Goal: Task Accomplishment & Management: Complete application form

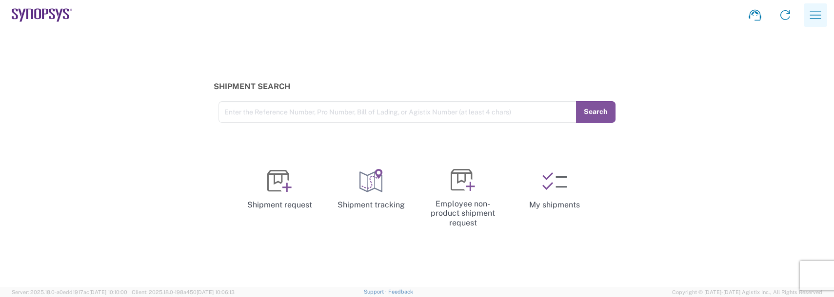
click at [818, 12] on icon "button" at bounding box center [815, 14] width 11 height 7
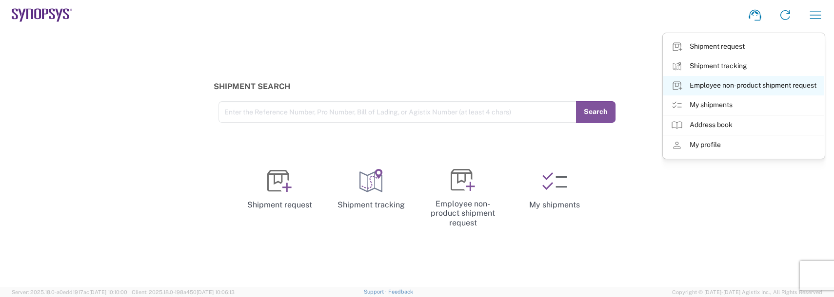
click at [714, 84] on link "Employee non-product shipment request" at bounding box center [743, 85] width 161 height 19
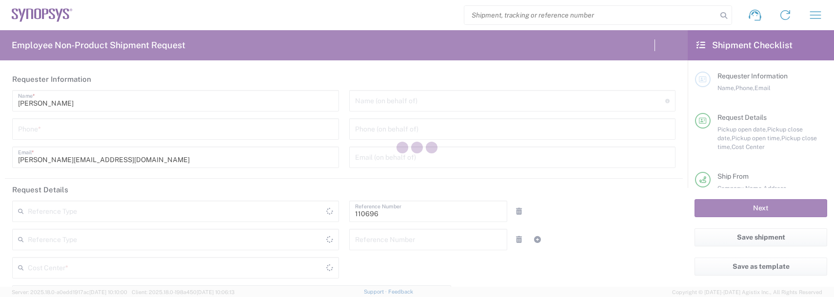
type input "Department"
type input "US01, FAC, SAFETY & 110696"
type input "[GEOGRAPHIC_DATA]"
type input "Delivered at Place"
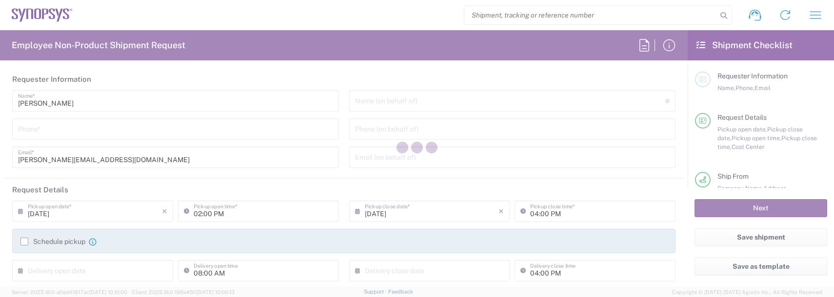
type input "[US_STATE]"
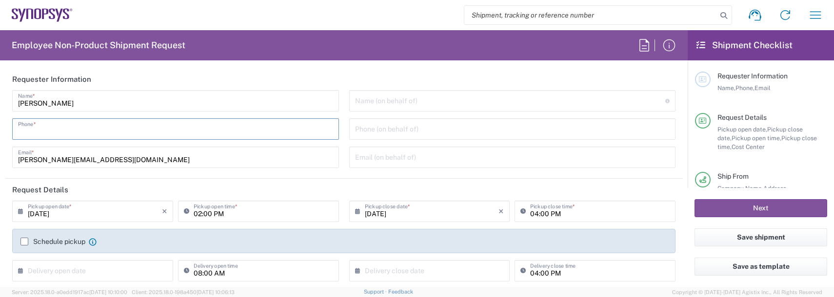
drag, startPoint x: 57, startPoint y: 129, endPoint x: 50, endPoint y: 127, distance: 7.1
click at [55, 129] on input "tel" at bounding box center [175, 128] width 315 height 17
type input "978"
type input "Boxborough US8W"
type input "9788371149"
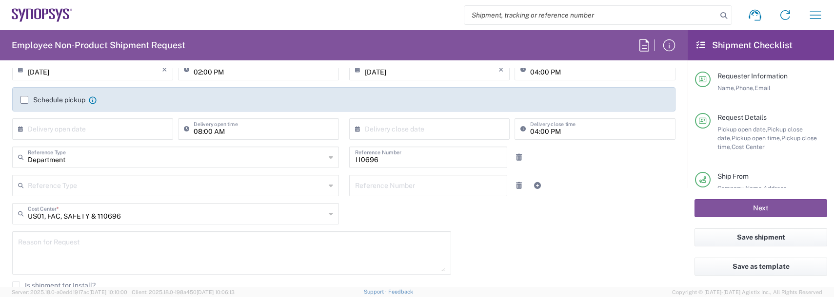
scroll to position [146, 0]
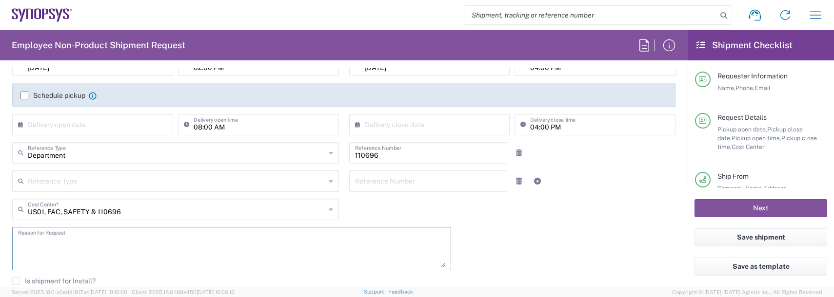
click at [69, 248] on textarea at bounding box center [231, 249] width 427 height 38
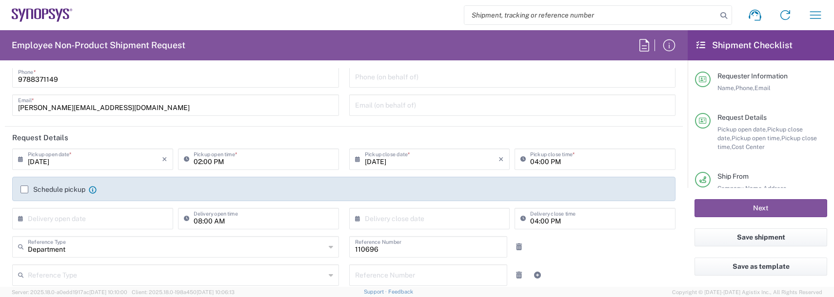
scroll to position [49, 0]
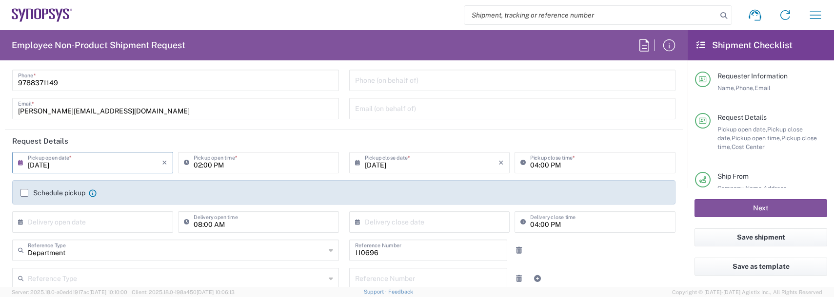
click at [83, 170] on input "[DATE]" at bounding box center [95, 162] width 134 height 17
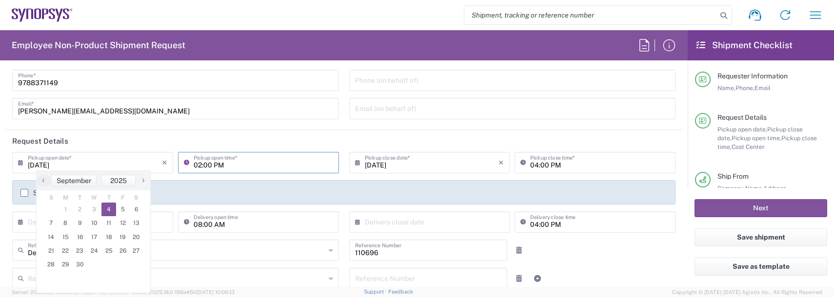
click at [232, 163] on input "02:00 PM" at bounding box center [263, 162] width 139 height 17
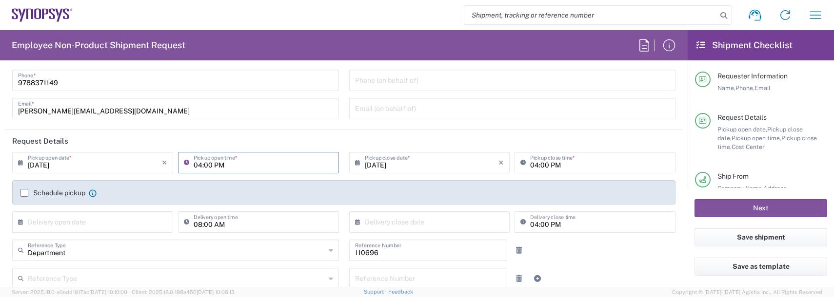
type input "04:00 PM"
click at [531, 163] on input "04:00 PM" at bounding box center [599, 162] width 139 height 17
type input "06:00 PM"
click at [22, 193] on label "Schedule pickup" at bounding box center [52, 193] width 65 height 8
click at [24, 193] on input "Schedule pickup" at bounding box center [24, 193] width 0 height 0
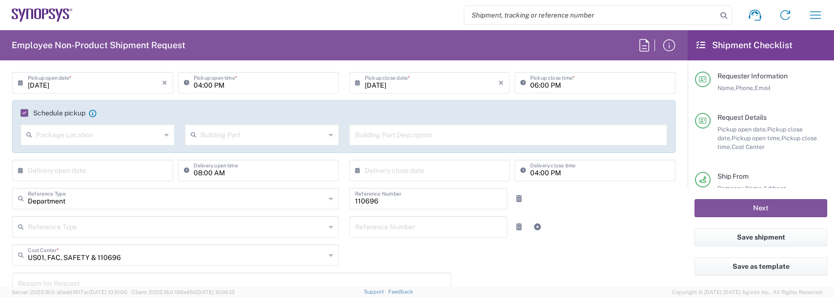
scroll to position [146, 0]
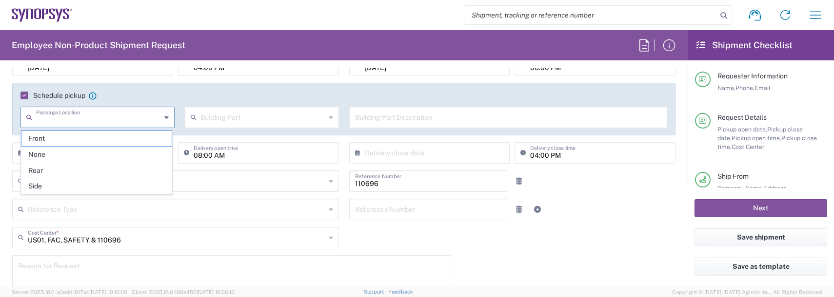
click at [85, 117] on input "text" at bounding box center [98, 116] width 125 height 17
click at [290, 122] on input "text" at bounding box center [262, 116] width 125 height 17
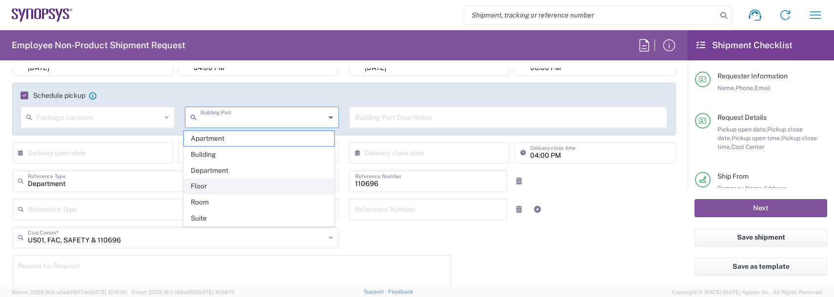
click at [204, 186] on span "Floor" at bounding box center [259, 186] width 150 height 15
type input "Floor"
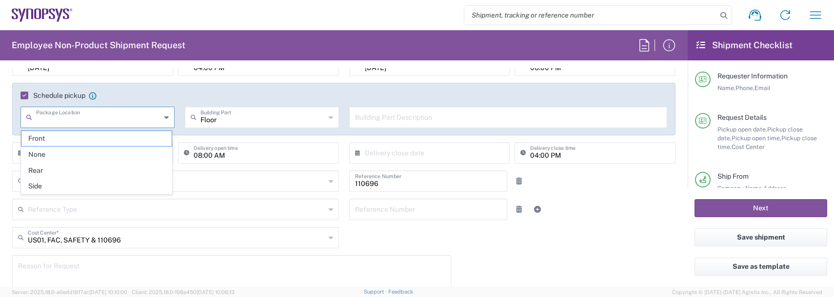
click at [149, 122] on input "text" at bounding box center [98, 116] width 125 height 17
click at [36, 136] on span "Front" at bounding box center [96, 138] width 150 height 15
type input "Front"
click at [374, 116] on input "text" at bounding box center [508, 116] width 307 height 17
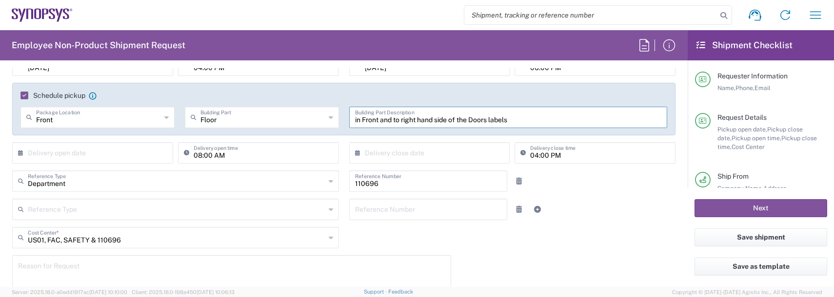
click at [512, 117] on input "in Front and to right hand side of the Doors labels" at bounding box center [508, 116] width 307 height 17
type input "in Front and to right hand side of the Doors labeled SYNOPSYS"
type input "Floor"
click at [239, 116] on input "Floor" at bounding box center [262, 116] width 125 height 17
click at [235, 118] on input "Floor" at bounding box center [262, 116] width 125 height 17
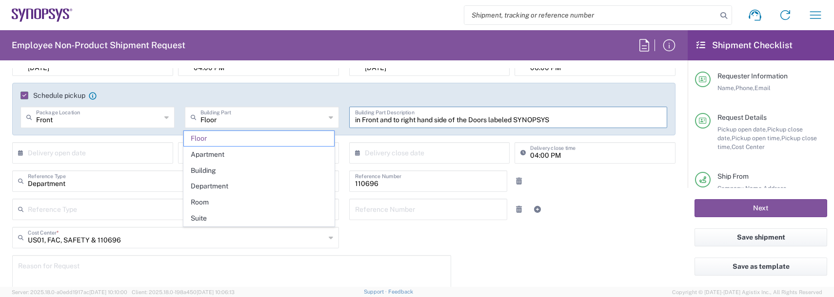
click at [355, 117] on input "in Front and to right hand side of the Doors labeled SYNOPSYS" at bounding box center [508, 116] width 307 height 17
type input "Floor in Front and to right hand side of the Doors labeled SYNOPSYS"
click at [355, 122] on input "Floor in Front and to right hand side of the Doors labeled SYNOPSYS" at bounding box center [508, 116] width 307 height 17
click at [368, 119] on input "Floor in Front and to right hand side of the Doors labeled SYNOPSYS" at bounding box center [508, 116] width 307 height 17
drag, startPoint x: 595, startPoint y: 118, endPoint x: 195, endPoint y: 93, distance: 400.5
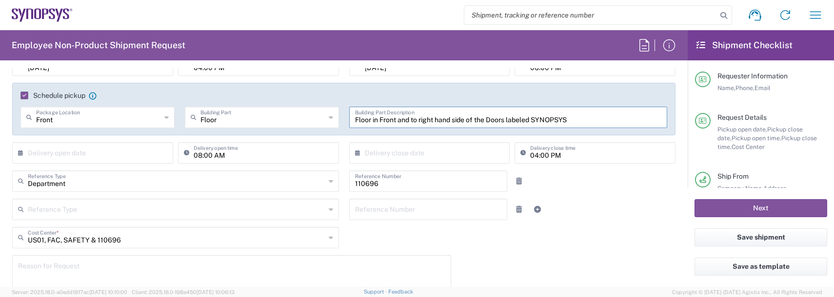
click at [195, 93] on div "Schedule pickup When scheduling a pickup please be sure to meet the following c…" at bounding box center [343, 109] width 663 height 53
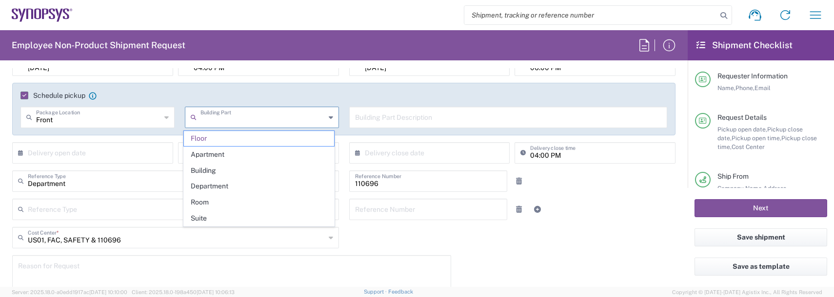
drag, startPoint x: 189, startPoint y: 113, endPoint x: 124, endPoint y: 113, distance: 64.8
click at [124, 113] on div "Front Package Location Front None Rear Side Building Part Floor Apartment Build…" at bounding box center [344, 121] width 657 height 28
type input "Floor"
click at [225, 117] on input "Floor" at bounding box center [262, 116] width 125 height 17
click at [252, 122] on input "Floor" at bounding box center [262, 116] width 125 height 17
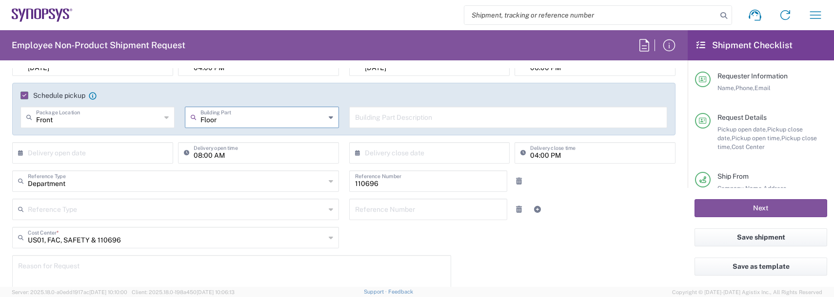
click at [329, 119] on icon at bounding box center [331, 118] width 4 height 16
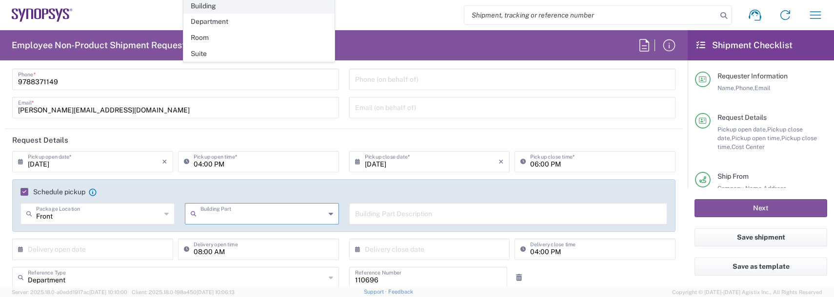
scroll to position [49, 0]
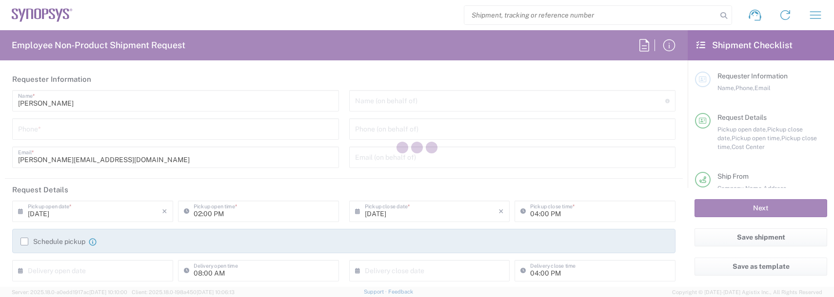
type input "Department"
type input "US01, FAC, SAFETY & 110696"
type input "[US_STATE]"
type input "[GEOGRAPHIC_DATA]"
type input "Delivered at Place"
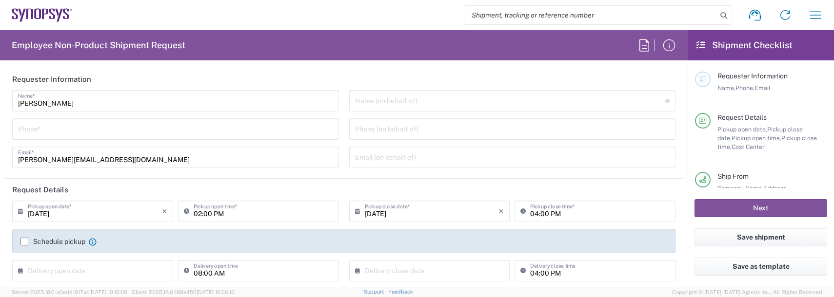
type input "[GEOGRAPHIC_DATA]"
click at [37, 123] on input "tel" at bounding box center [175, 128] width 315 height 17
type input "Boxborough US8W"
type input "9788371149"
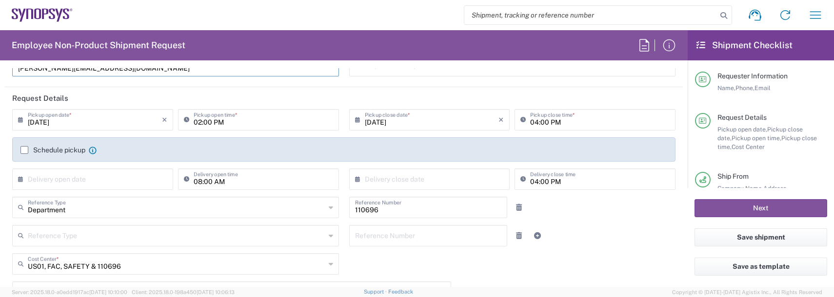
scroll to position [97, 0]
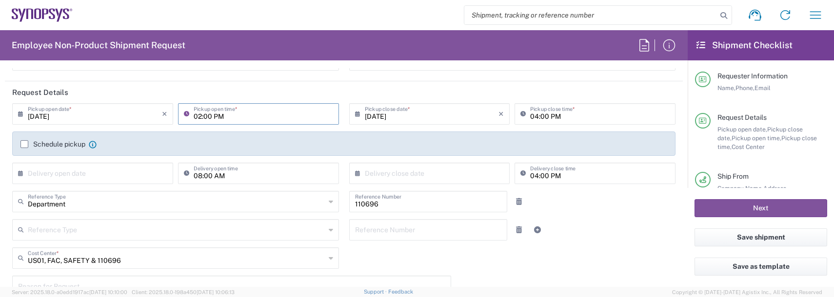
drag, startPoint x: 245, startPoint y: 119, endPoint x: 238, endPoint y: 120, distance: 6.9
click at [244, 118] on input "02:00 PM" at bounding box center [263, 113] width 139 height 17
type input "04:00 PM"
click at [530, 113] on input "04:00 PM" at bounding box center [599, 113] width 139 height 17
type input "06:00 PM"
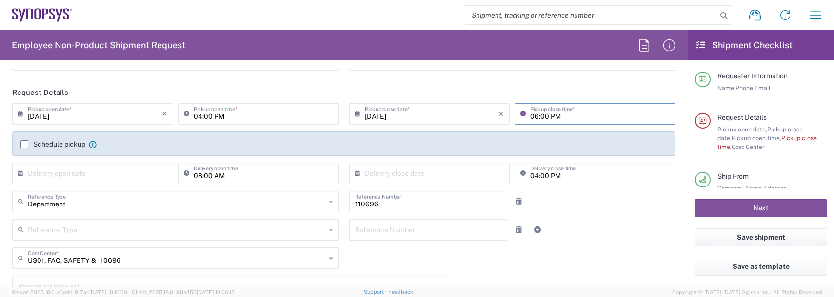
click at [25, 142] on label "Schedule pickup" at bounding box center [52, 144] width 65 height 8
click at [24, 144] on input "Schedule pickup" at bounding box center [24, 144] width 0 height 0
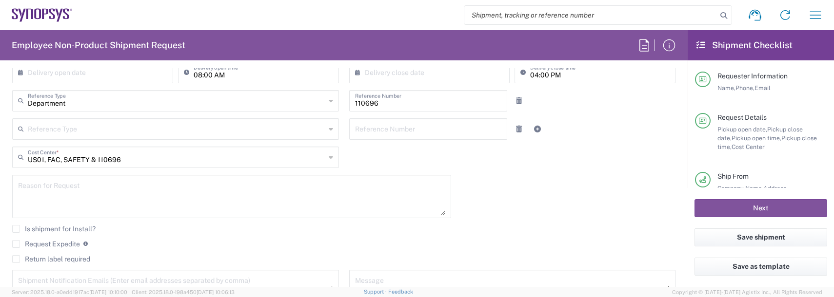
scroll to position [244, 0]
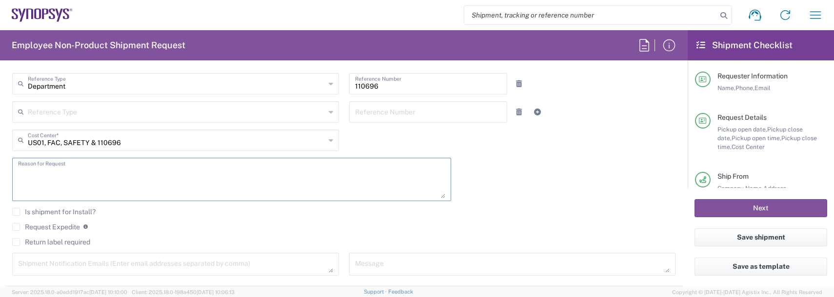
click at [31, 178] on textarea at bounding box center [231, 180] width 427 height 38
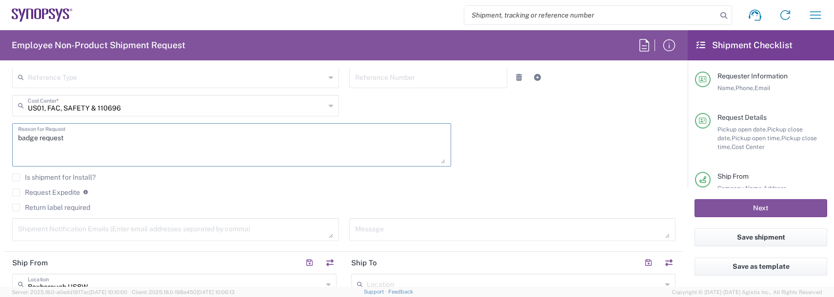
scroll to position [292, 0]
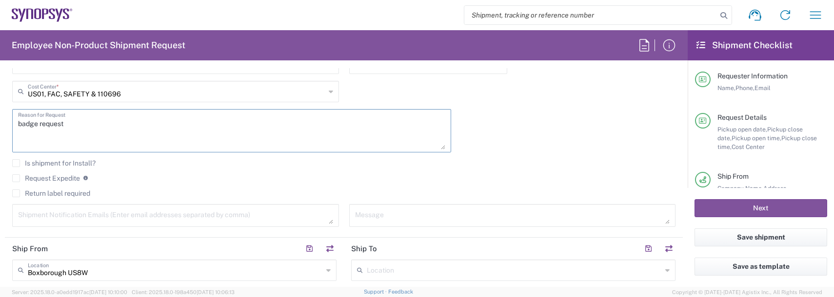
type textarea "badge request"
click at [48, 215] on textarea at bounding box center [175, 215] width 315 height 17
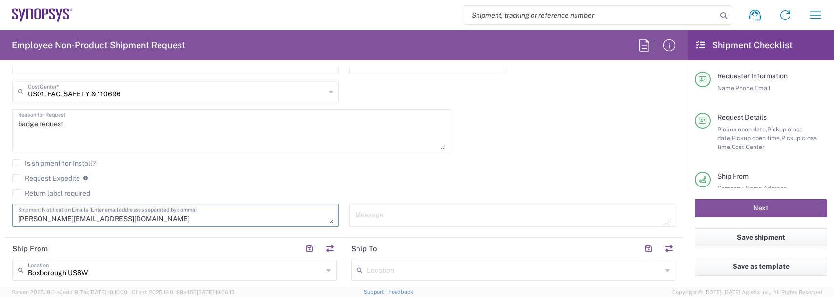
type textarea "[PERSON_NAME][EMAIL_ADDRESS][DOMAIN_NAME]"
click at [380, 267] on input "text" at bounding box center [514, 269] width 295 height 17
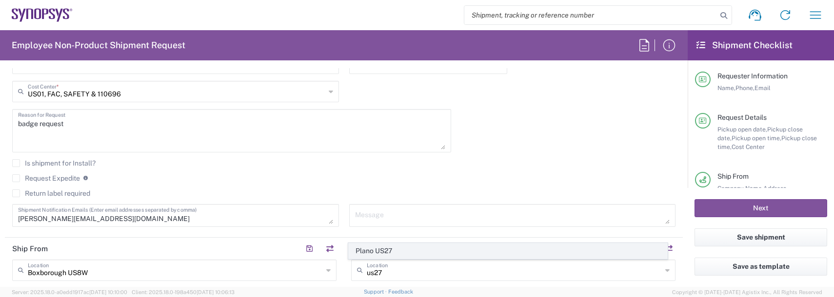
click at [373, 248] on span "Plano US27" at bounding box center [508, 251] width 319 height 15
type input "Plano US27"
type input "Synopsys Inc"
type input "[STREET_ADDRESS]"
type input "Suite 500"
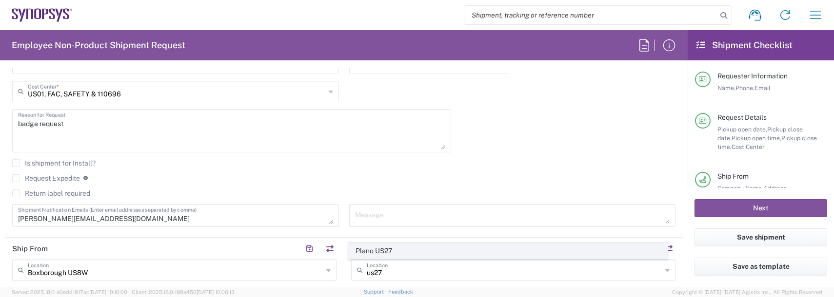
type input "Plano"
type input "[US_STATE]"
type input "75024"
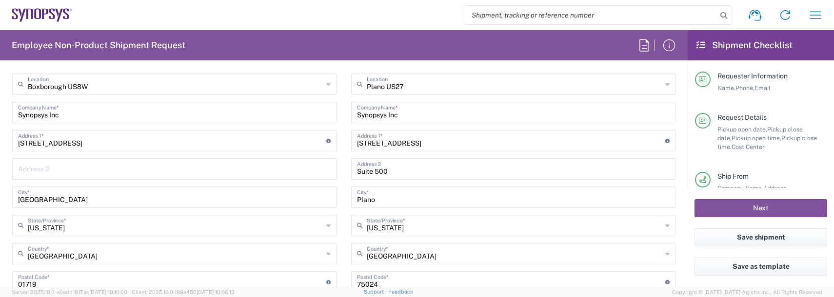
scroll to position [487, 0]
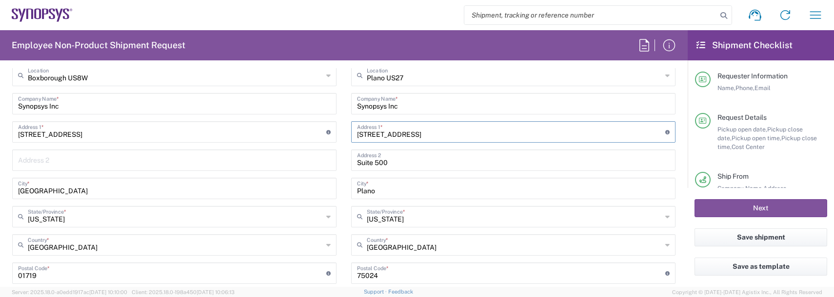
drag, startPoint x: 424, startPoint y: 136, endPoint x: 307, endPoint y: 139, distance: 117.0
click at [307, 139] on div "Ship From [GEOGRAPHIC_DATA] [GEOGRAPHIC_DATA] Location [GEOGRAPHIC_DATA] [GEOGR…" at bounding box center [344, 255] width 678 height 425
type input "[STREET_ADDRESS]"
drag, startPoint x: 385, startPoint y: 161, endPoint x: -16, endPoint y: 137, distance: 401.9
click at [0, 137] on html "Shipment request Shipment tracking Employee non-product shipment request My shi…" at bounding box center [417, 148] width 834 height 297
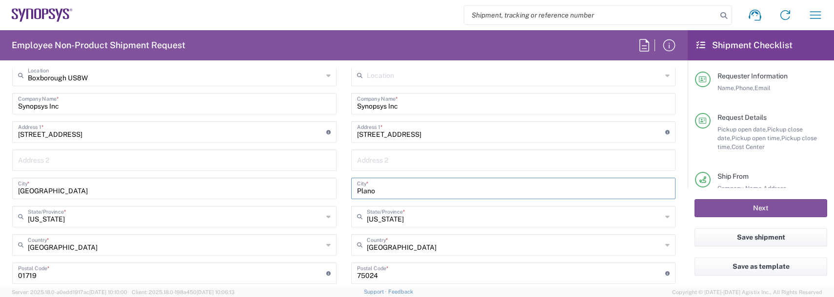
drag, startPoint x: 383, startPoint y: 186, endPoint x: 245, endPoint y: 178, distance: 137.7
click at [246, 179] on div "Ship From [GEOGRAPHIC_DATA] [GEOGRAPHIC_DATA] Location [GEOGRAPHIC_DATA] [GEOGR…" at bounding box center [344, 255] width 678 height 425
type input "[PERSON_NAME]"
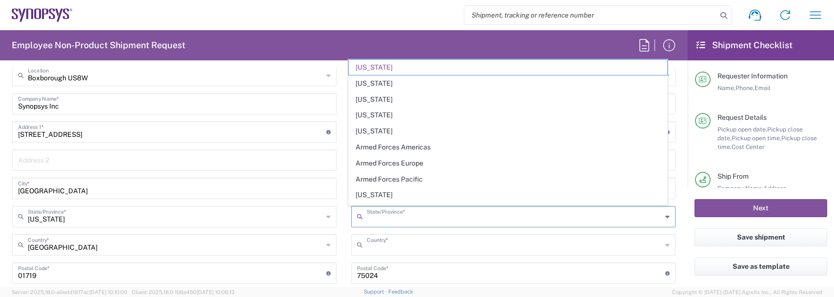
type input "[US_STATE]"
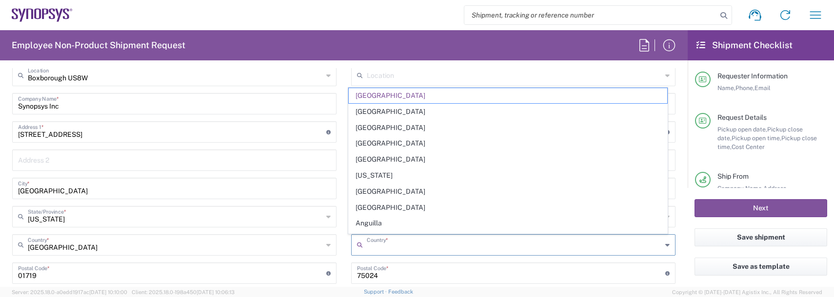
type input "[GEOGRAPHIC_DATA]"
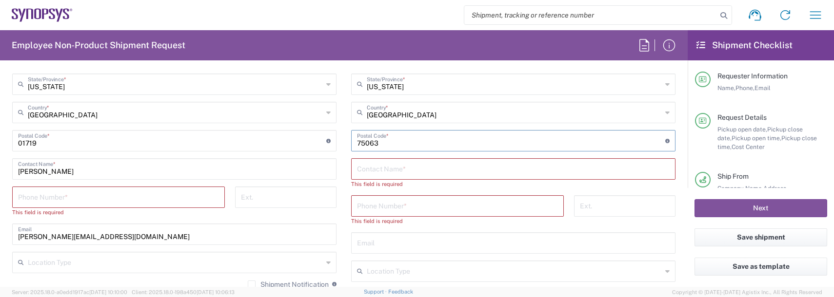
scroll to position [634, 0]
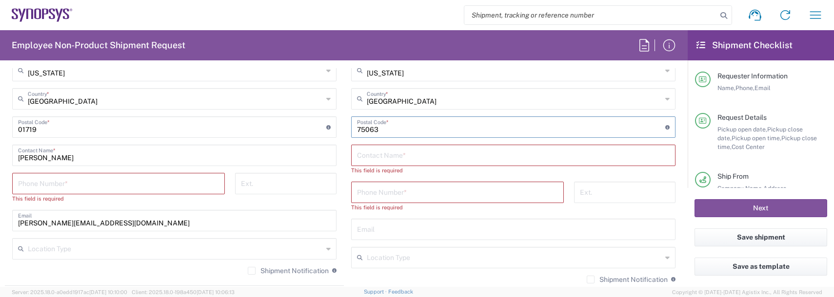
type input "75063"
click at [378, 155] on input "text" at bounding box center [513, 154] width 312 height 17
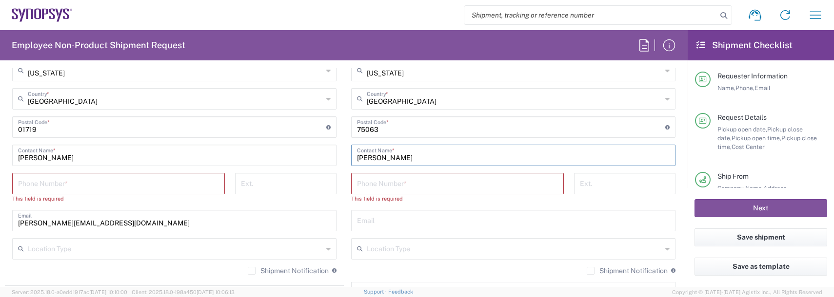
type input "[PERSON_NAME]"
drag, startPoint x: 396, startPoint y: 193, endPoint x: 392, endPoint y: 189, distance: 5.6
click at [394, 190] on div "Phone Number *" at bounding box center [457, 183] width 213 height 21
click at [392, 189] on input "tel" at bounding box center [457, 183] width 201 height 17
type input "9788371149"
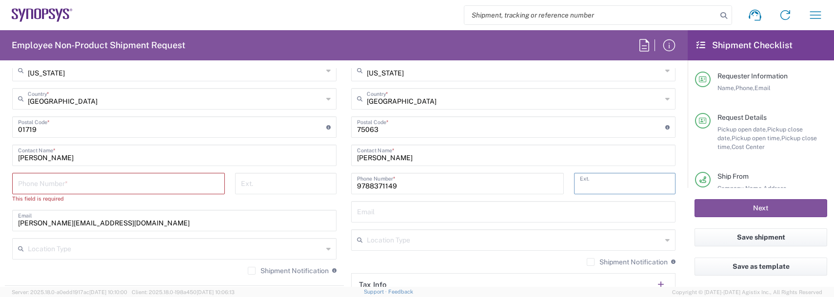
click at [94, 185] on input "tel" at bounding box center [118, 183] width 201 height 17
type input "9788371149"
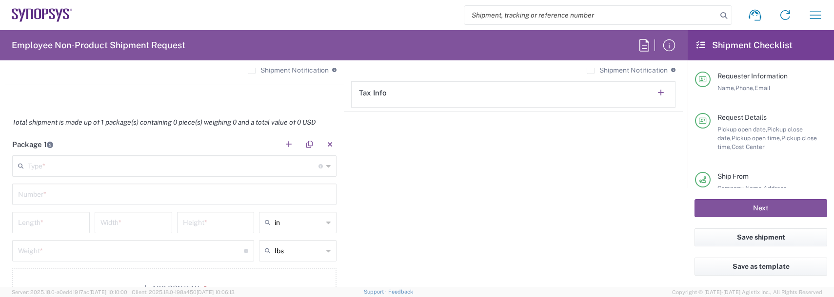
scroll to position [829, 0]
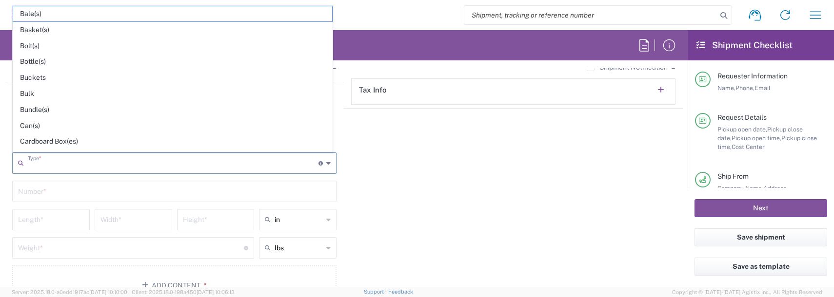
drag, startPoint x: 68, startPoint y: 166, endPoint x: 66, endPoint y: 156, distance: 9.6
click at [68, 165] on input "text" at bounding box center [173, 162] width 291 height 17
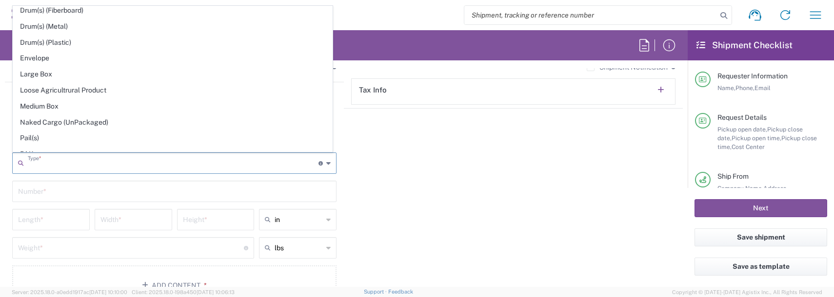
scroll to position [244, 0]
click at [38, 57] on span "Envelope" at bounding box center [172, 57] width 319 height 15
type input "Envelope"
type input "1"
type input "9.5"
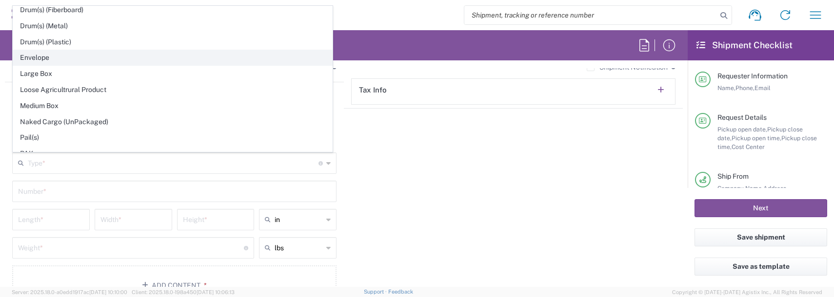
type input "12.5"
type input "0.25"
type input "1"
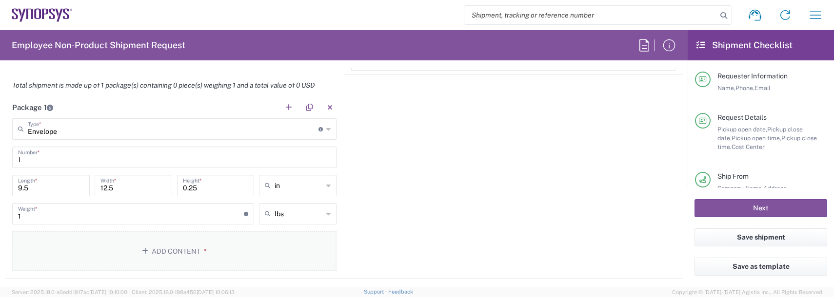
scroll to position [877, 0]
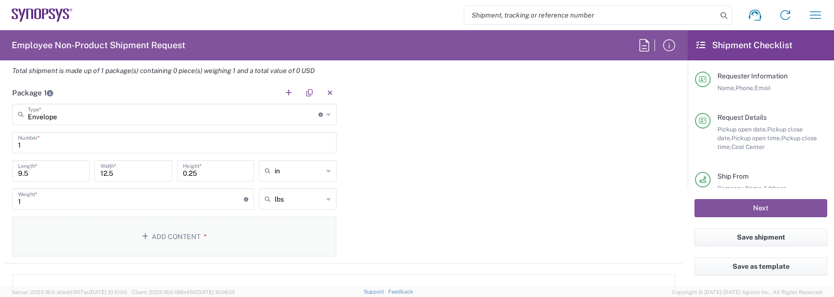
click at [191, 235] on button "Add Content *" at bounding box center [174, 237] width 324 height 40
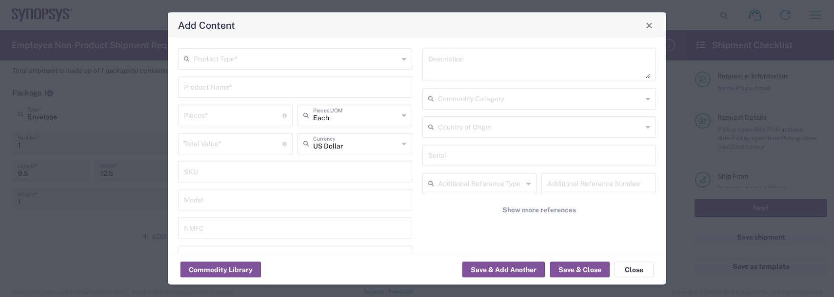
click at [216, 61] on input "text" at bounding box center [296, 58] width 205 height 17
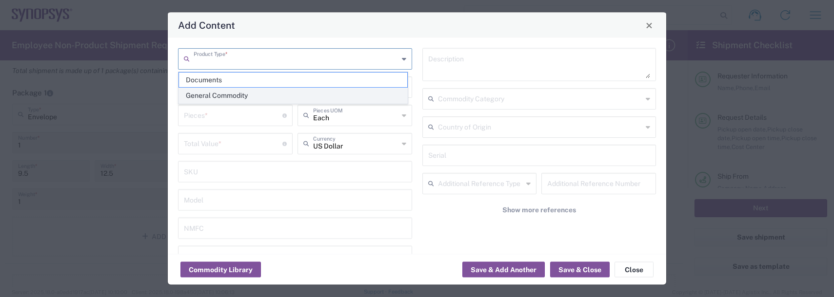
click at [206, 94] on span "General Commodity" at bounding box center [293, 95] width 228 height 15
type input "General Commodity"
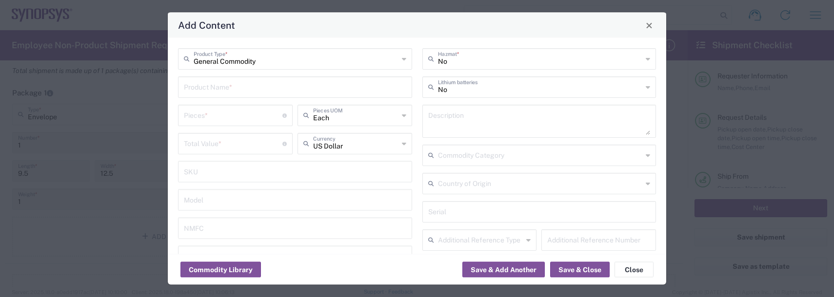
click at [218, 89] on input "text" at bounding box center [295, 86] width 222 height 17
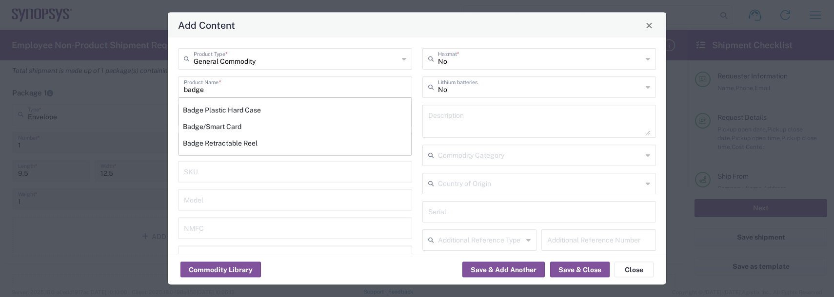
click at [199, 125] on div "Badge/Smart Card" at bounding box center [295, 126] width 232 height 17
type input "Badge/Smart Card"
type input "10.15"
type textarea "Badge/Smart Card"
type input "[GEOGRAPHIC_DATA]"
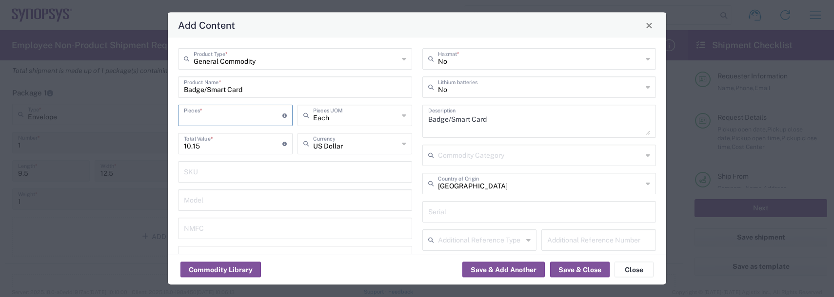
click at [199, 117] on input "number" at bounding box center [233, 114] width 98 height 17
type input "1"
click at [484, 272] on button "Save & Add Another" at bounding box center [503, 270] width 82 height 16
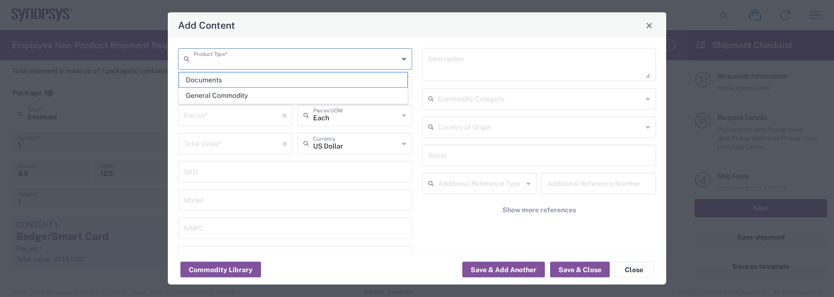
click at [230, 62] on input "text" at bounding box center [296, 58] width 205 height 17
drag, startPoint x: 235, startPoint y: 95, endPoint x: 226, endPoint y: 81, distance: 16.2
click at [234, 95] on span "General Commodity" at bounding box center [293, 95] width 228 height 15
type input "General Commodity"
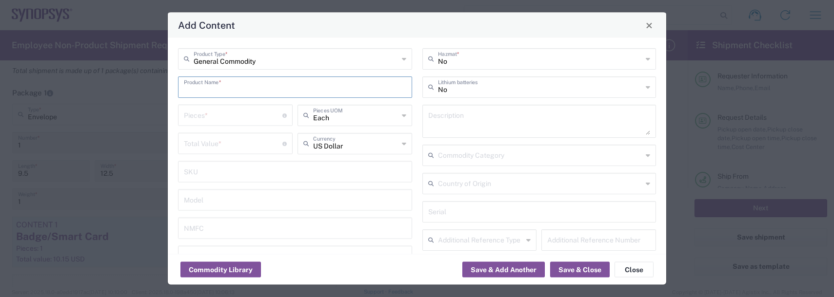
click at [226, 81] on input "text" at bounding box center [295, 86] width 222 height 17
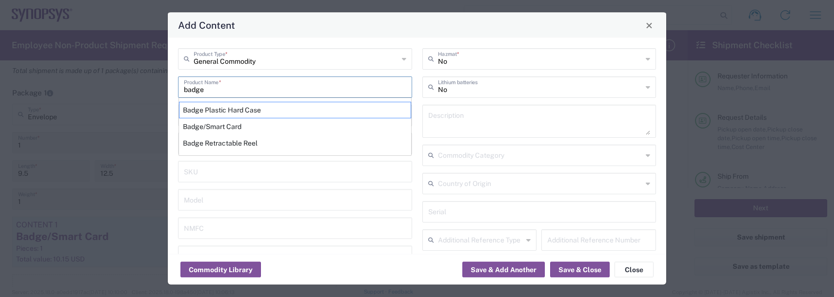
click at [226, 110] on div "Badge Plastic Hard Case" at bounding box center [295, 110] width 232 height 17
type input "Badge Plastic Hard Case"
type input "1.25"
type textarea "Badge Plastic Hard Case"
type input "[GEOGRAPHIC_DATA]"
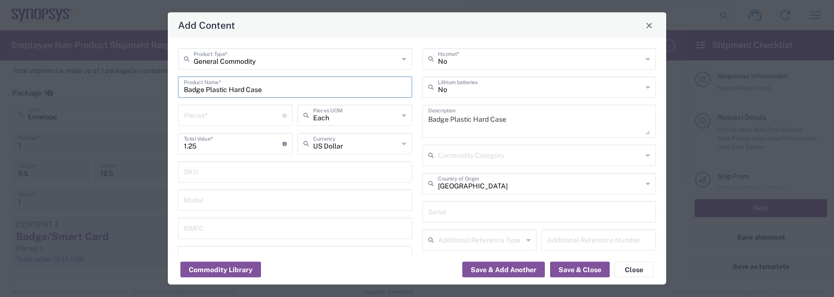
click at [217, 116] on input "number" at bounding box center [233, 114] width 98 height 17
type input "1"
click at [484, 273] on button "Save & Add Another" at bounding box center [503, 270] width 82 height 16
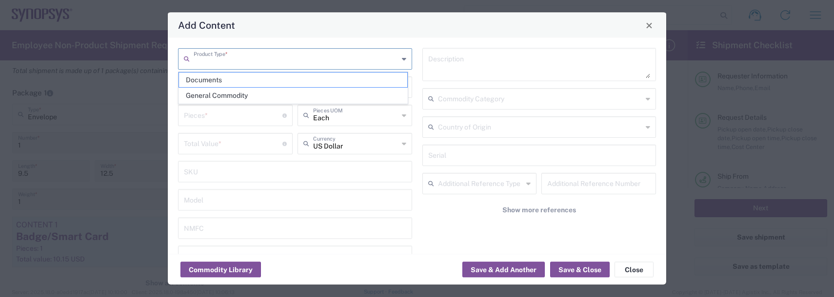
drag, startPoint x: 213, startPoint y: 59, endPoint x: 222, endPoint y: 101, distance: 42.5
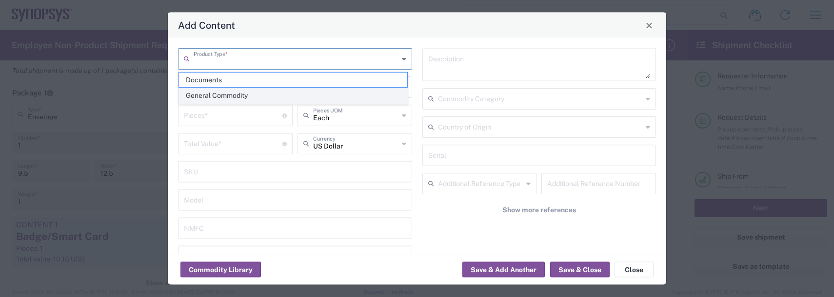
click at [214, 59] on input "text" at bounding box center [296, 58] width 205 height 17
click at [222, 97] on span "General Commodity" at bounding box center [293, 95] width 228 height 15
type input "General Commodity"
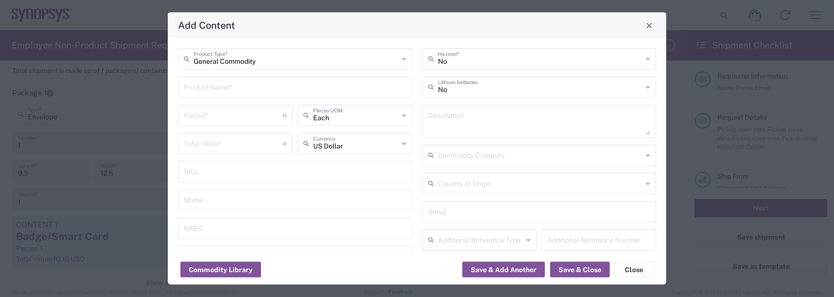
click at [221, 93] on input "text" at bounding box center [295, 86] width 222 height 17
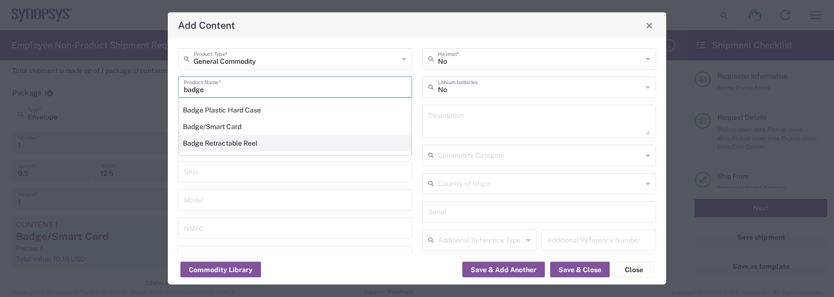
click at [234, 143] on div "Badge Retractable Reel" at bounding box center [295, 143] width 232 height 17
type input "Badge Retractable Reel"
type input "1.85"
type textarea "Badge Retractable Reel"
type input "[GEOGRAPHIC_DATA]"
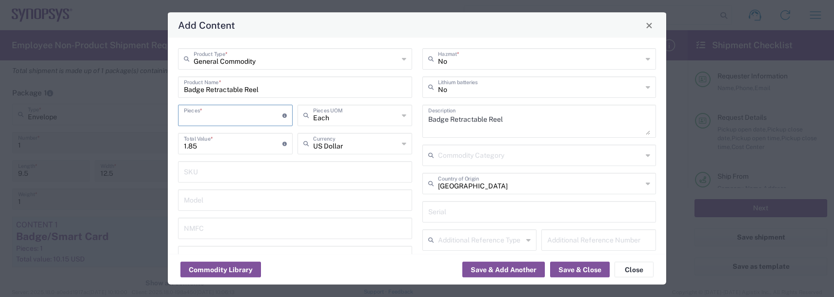
click at [218, 116] on input "number" at bounding box center [233, 114] width 98 height 17
type input "1"
click at [494, 267] on button "Save & Add Another" at bounding box center [503, 270] width 82 height 16
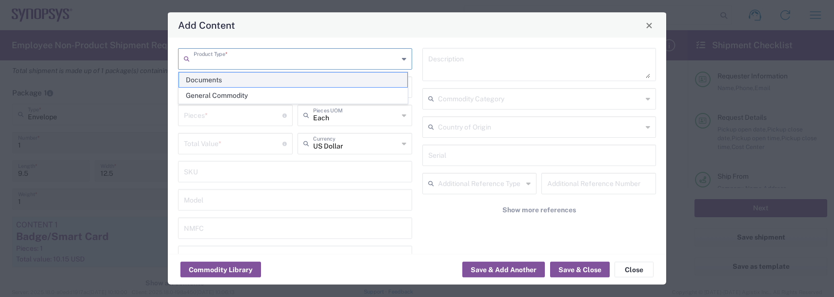
drag, startPoint x: 216, startPoint y: 62, endPoint x: 217, endPoint y: 79, distance: 17.1
click at [216, 62] on input "text" at bounding box center [296, 58] width 205 height 17
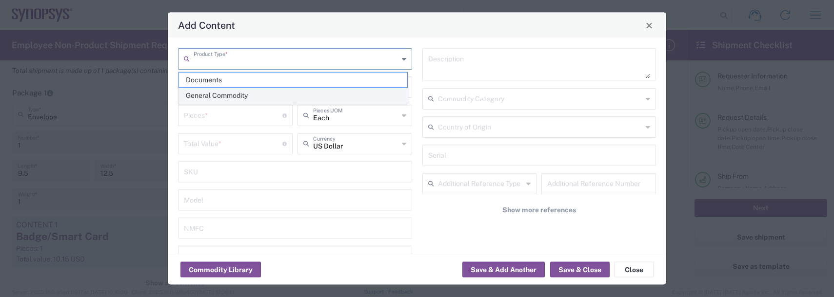
click at [214, 97] on span "General Commodity" at bounding box center [293, 95] width 228 height 15
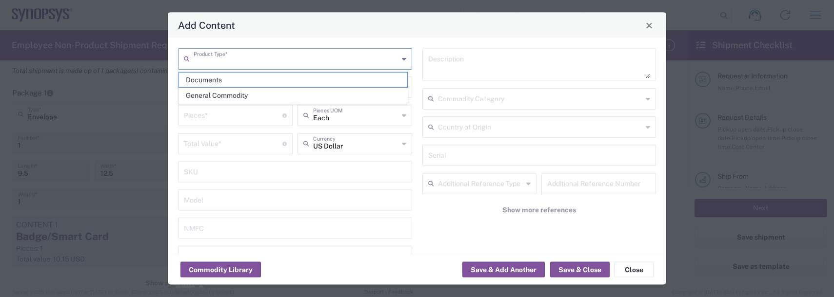
type input "General Commodity"
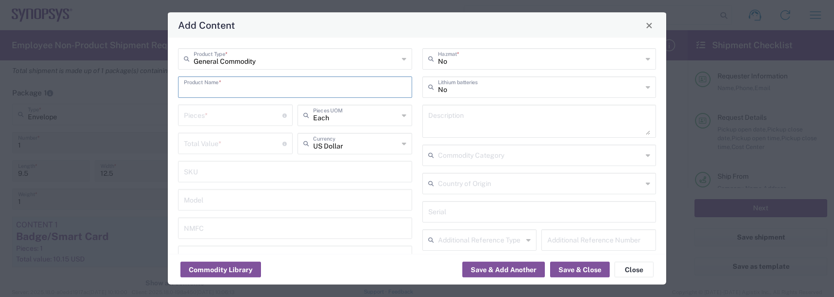
click at [213, 82] on input "text" at bounding box center [295, 86] width 222 height 17
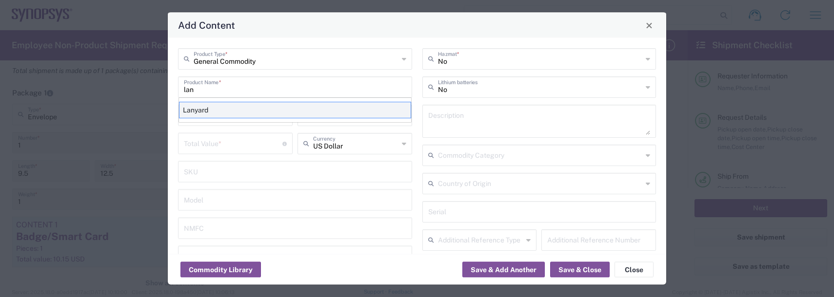
click at [221, 109] on div "Lanyard" at bounding box center [295, 110] width 232 height 17
type input "Lanyard"
type input "1.7"
type textarea "Lanyard for ID Badge"
type input "[GEOGRAPHIC_DATA]"
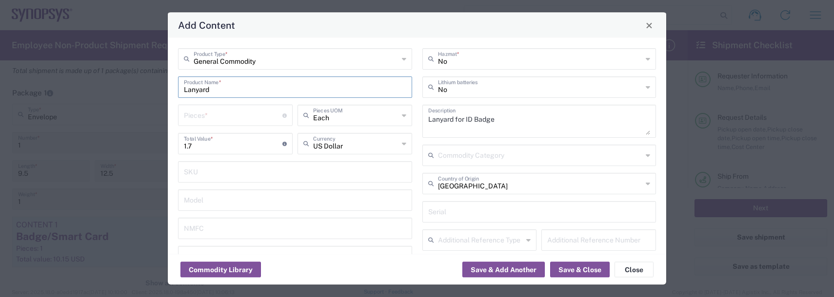
click at [214, 115] on input "number" at bounding box center [233, 114] width 98 height 17
type input "1"
click at [570, 268] on button "Save & Close" at bounding box center [579, 270] width 59 height 16
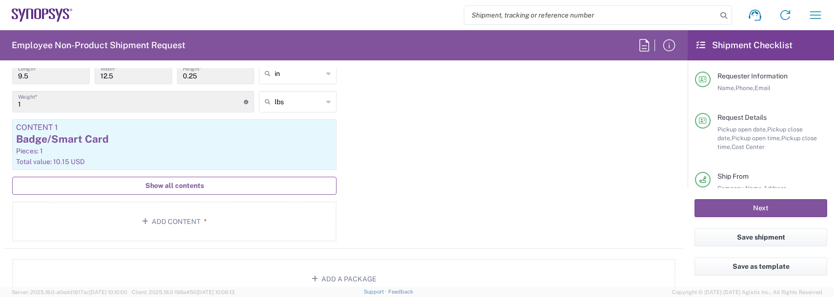
click at [168, 192] on button "Show all contents" at bounding box center [174, 186] width 324 height 18
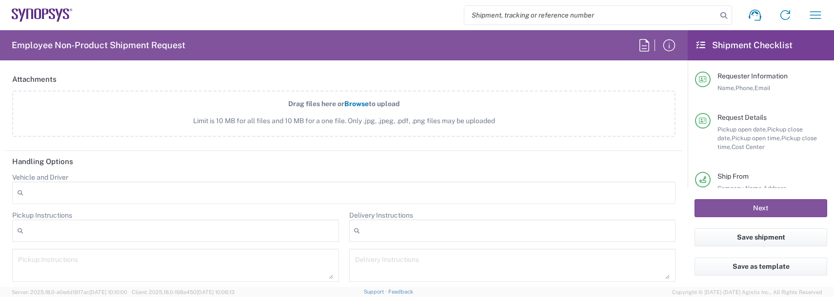
scroll to position [1462, 0]
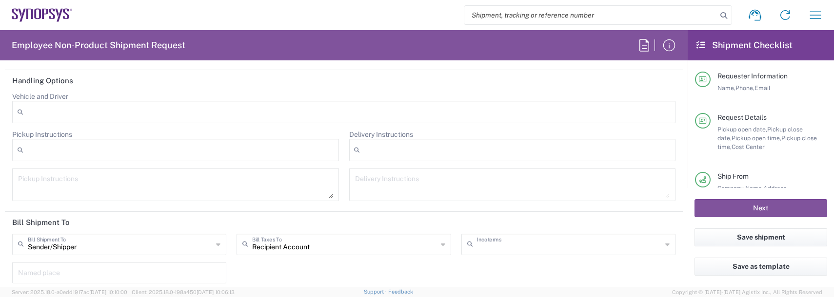
click at [506, 243] on input "text" at bounding box center [569, 243] width 185 height 17
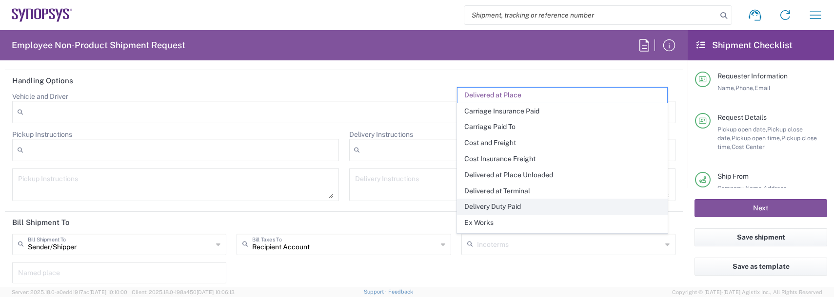
click at [499, 210] on span "Delivery Duty Paid" at bounding box center [562, 206] width 210 height 15
type input "Sender/Shipper"
type input "Delivery Duty Paid"
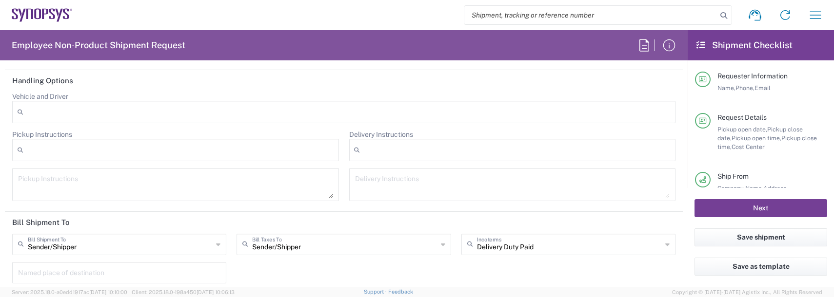
click at [728, 209] on button "Next" at bounding box center [760, 208] width 133 height 18
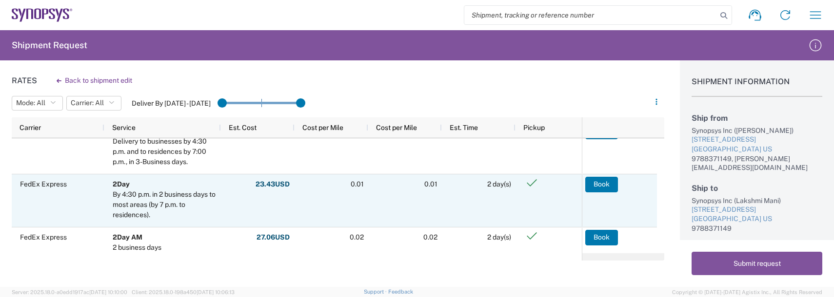
scroll to position [24, 0]
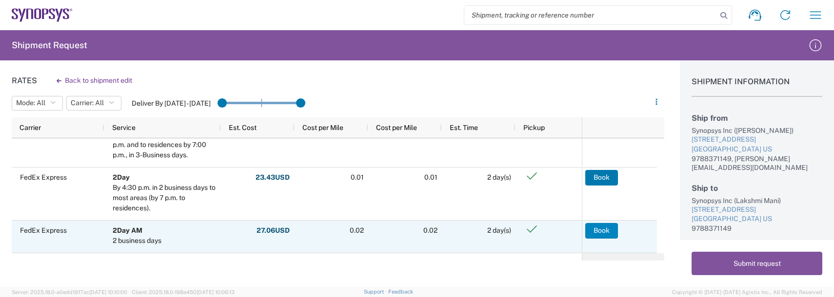
click at [593, 236] on button "Book" at bounding box center [601, 231] width 33 height 16
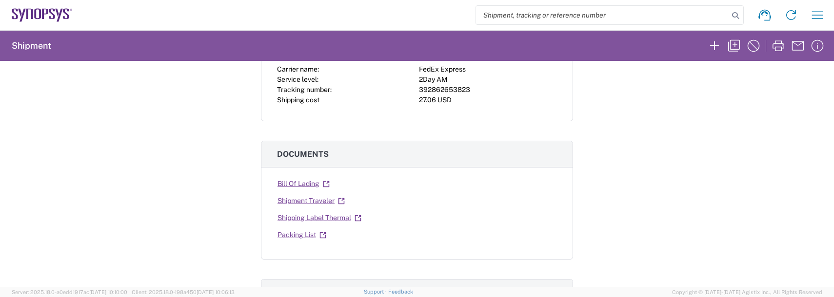
scroll to position [97, 0]
click at [328, 219] on link "Shipping Label Thermal" at bounding box center [319, 217] width 85 height 17
click at [823, 21] on icon "button" at bounding box center [817, 15] width 16 height 16
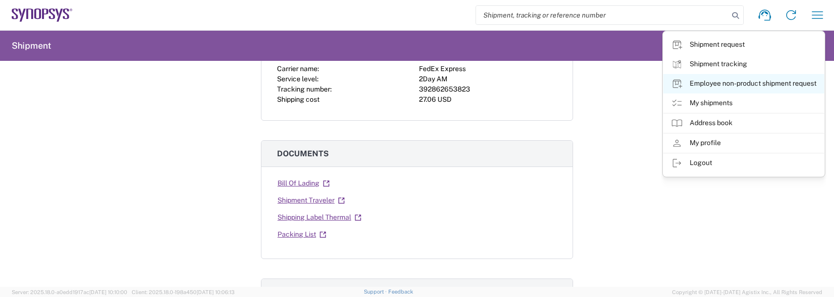
click at [726, 80] on link "Employee non-product shipment request" at bounding box center [743, 83] width 161 height 19
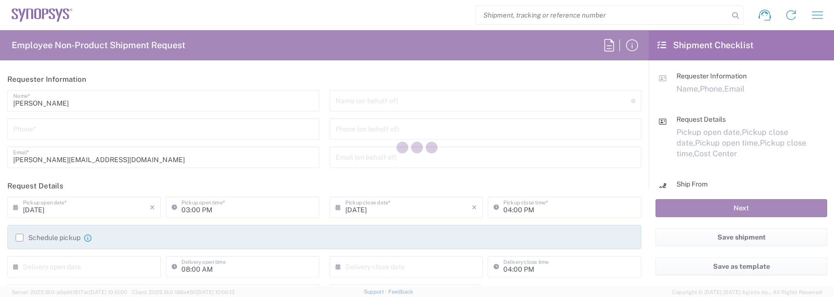
type input "[US_STATE]"
type input "US01, FAC, SAFETY & 110696"
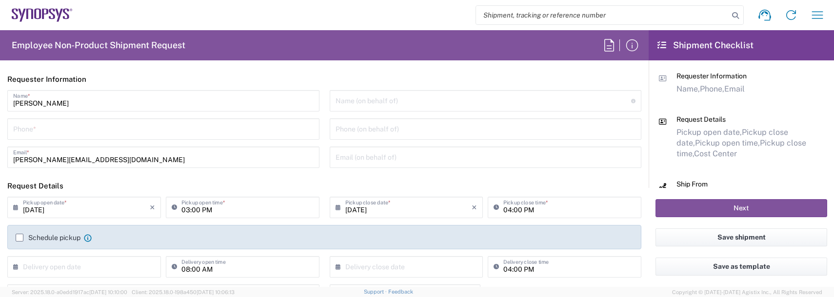
click at [805, 17] on div "Shipment request Shipment tracking Employee non-product shipment request My shi…" at bounding box center [452, 14] width 758 height 23
click at [812, 15] on icon "button" at bounding box center [817, 14] width 11 height 7
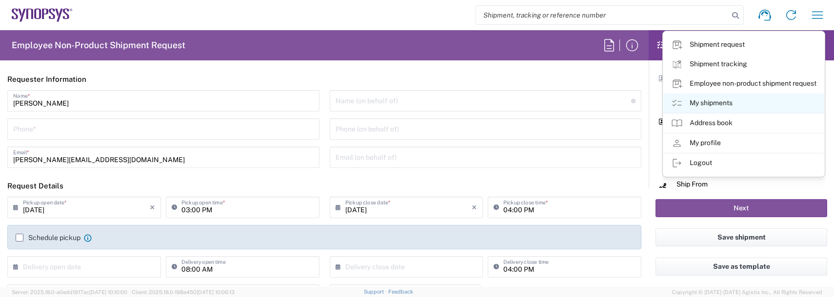
click at [732, 100] on link "My shipments" at bounding box center [743, 103] width 161 height 19
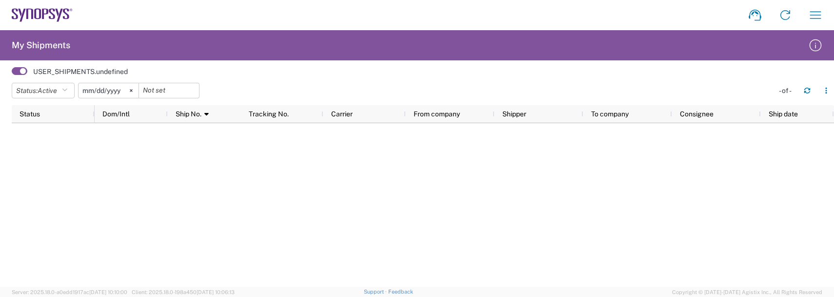
click at [106, 91] on input "[DATE]" at bounding box center [108, 90] width 60 height 15
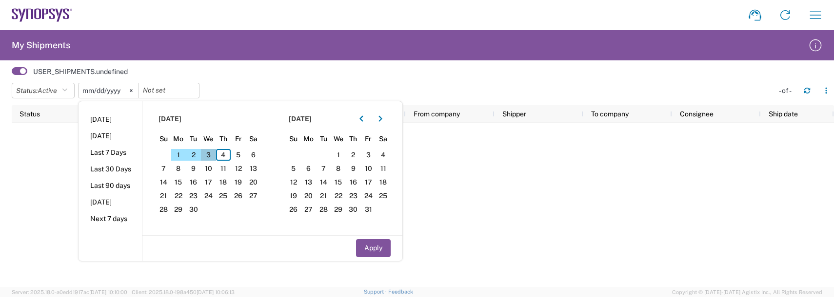
click at [212, 154] on span "3" at bounding box center [208, 155] width 15 height 12
click at [222, 157] on span "4" at bounding box center [223, 155] width 15 height 12
drag, startPoint x: 65, startPoint y: 94, endPoint x: 49, endPoint y: 106, distance: 20.9
click at [65, 94] on icon "button" at bounding box center [64, 90] width 5 height 7
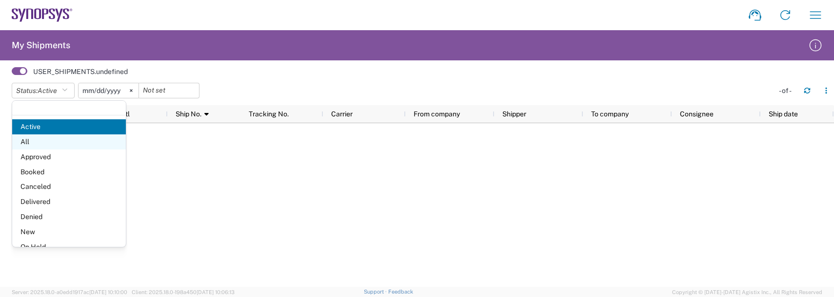
click at [29, 141] on span "All" at bounding box center [69, 142] width 114 height 15
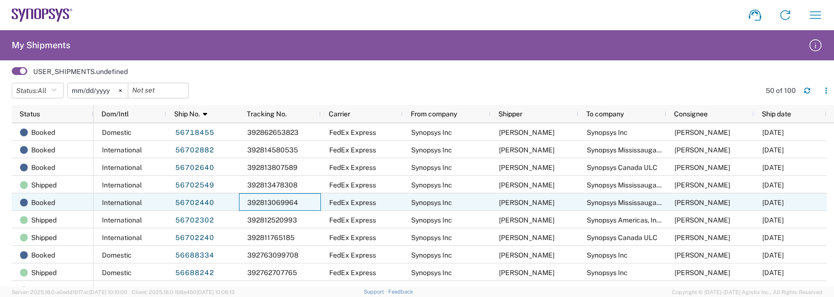
click at [298, 202] on div "392813069964" at bounding box center [280, 203] width 82 height 18
drag, startPoint x: 298, startPoint y: 202, endPoint x: 236, endPoint y: 198, distance: 62.0
click at [238, 198] on div "International 56702440 392813069964 FedEx Express Synopsys Inc [PERSON_NAME] Sy…" at bounding box center [460, 203] width 733 height 18
click at [203, 201] on link "56702440" at bounding box center [195, 203] width 40 height 16
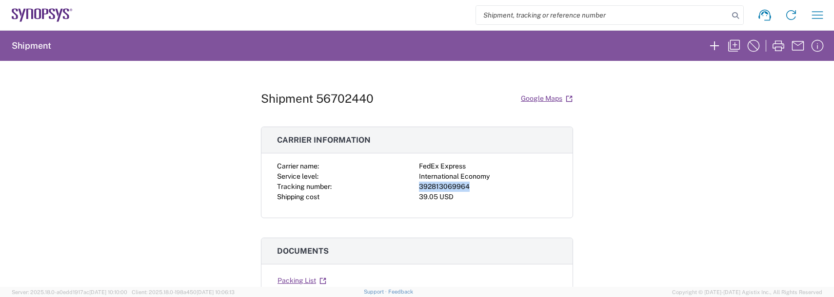
drag, startPoint x: 467, startPoint y: 188, endPoint x: 415, endPoint y: 188, distance: 51.7
click at [419, 188] on div "392813069964" at bounding box center [488, 187] width 138 height 10
copy div "392813069964"
click at [195, 195] on div "Shipment 56702440 Google Maps Carrier information Carrier name: FedEx Express S…" at bounding box center [417, 174] width 834 height 226
drag, startPoint x: 466, startPoint y: 189, endPoint x: 415, endPoint y: 185, distance: 51.3
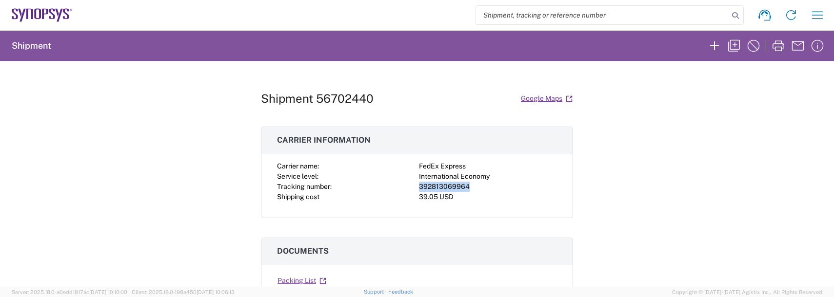
click at [419, 185] on div "392813069964" at bounding box center [488, 187] width 138 height 10
copy div "392813069964"
drag, startPoint x: 211, startPoint y: 123, endPoint x: 404, endPoint y: 114, distance: 192.7
click at [212, 124] on div "Shipment 56702440 Google Maps Carrier information Carrier name: FedEx Express S…" at bounding box center [417, 174] width 834 height 226
click at [821, 16] on icon "button" at bounding box center [817, 15] width 16 height 16
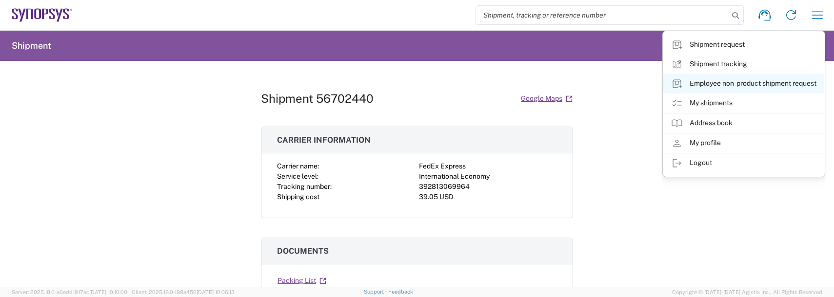
click at [717, 83] on link "Employee non-product shipment request" at bounding box center [743, 83] width 161 height 19
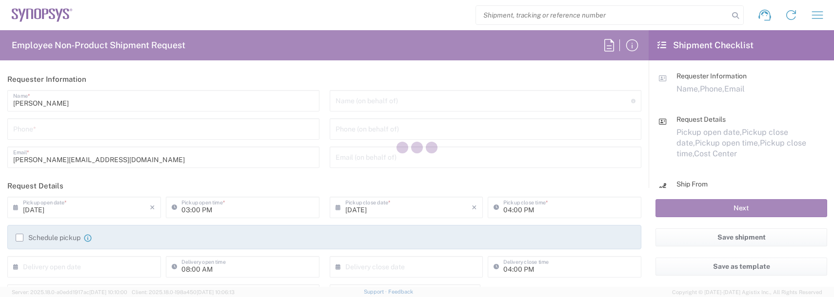
type input "US01, FAC, SAFETY & 110696"
type input "[US_STATE]"
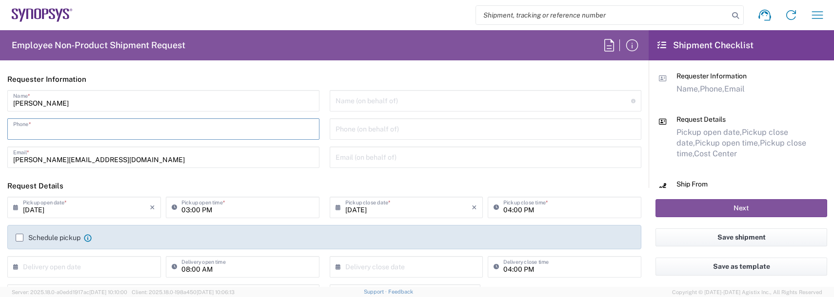
click at [69, 129] on input "tel" at bounding box center [163, 128] width 300 height 17
type input "9788371149"
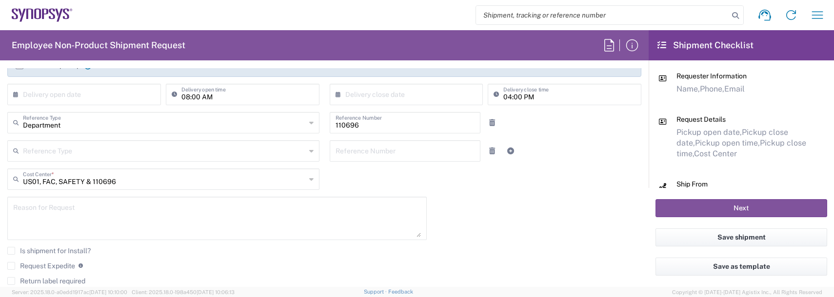
scroll to position [195, 0]
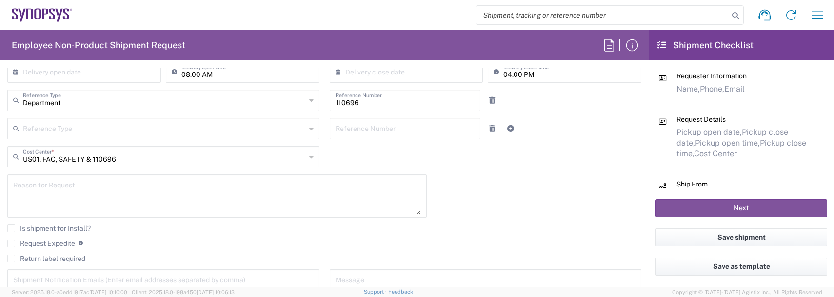
click at [42, 194] on textarea at bounding box center [217, 196] width 408 height 38
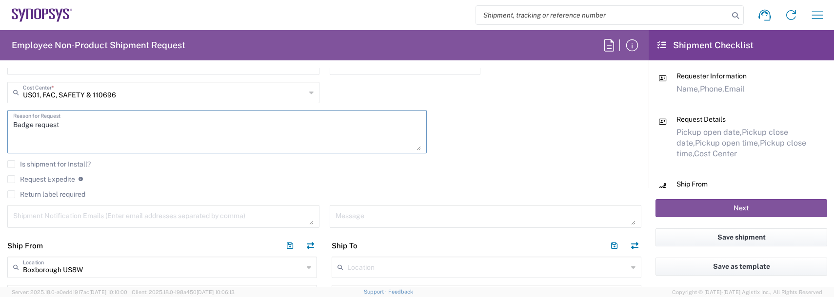
scroll to position [292, 0]
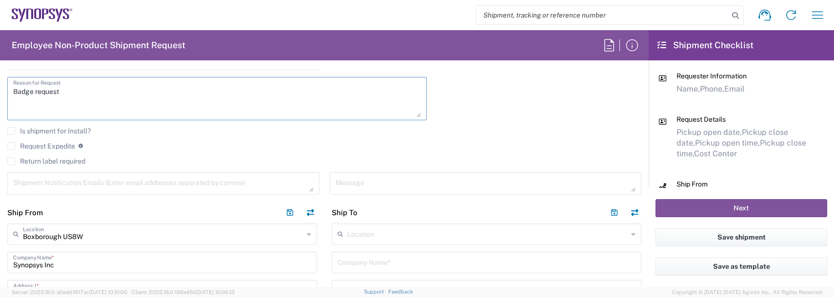
type textarea "Badge request"
drag, startPoint x: 69, startPoint y: 175, endPoint x: 64, endPoint y: 175, distance: 4.9
click at [68, 175] on textarea at bounding box center [163, 183] width 300 height 17
type textarea "[PERSON_NAME][EMAIL_ADDRESS][DOMAIN_NAME]"
click at [381, 239] on input "text" at bounding box center [487, 233] width 280 height 17
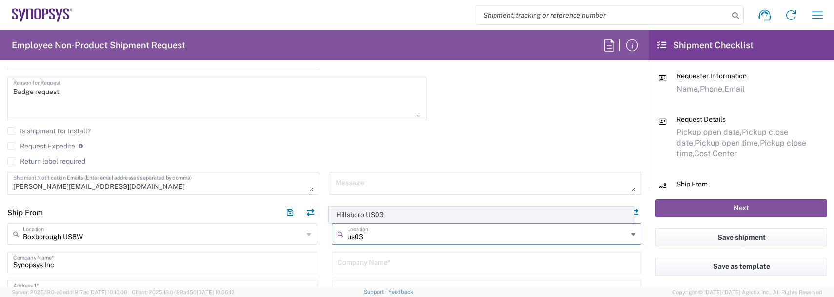
click at [380, 219] on span "Hillsboro US03" at bounding box center [481, 215] width 304 height 15
type input "Hillsboro US03"
type input "Synopsys Inc"
type input "[STREET_ADDRESS][PERSON_NAME]"
type input "Suite 400"
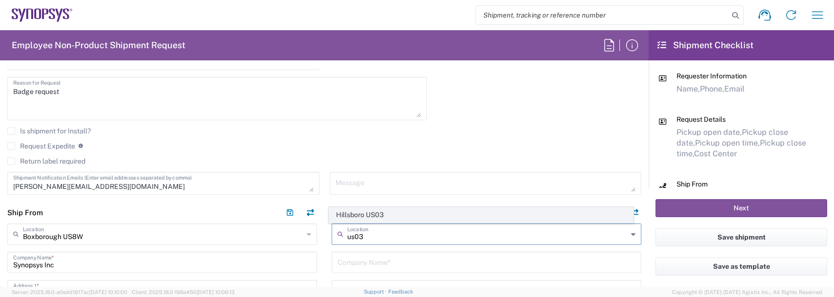
type input "Hillsboro"
type input "[US_STATE]"
type input "97124"
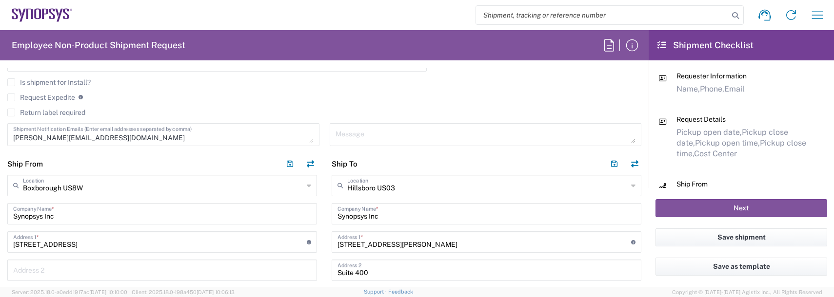
scroll to position [390, 0]
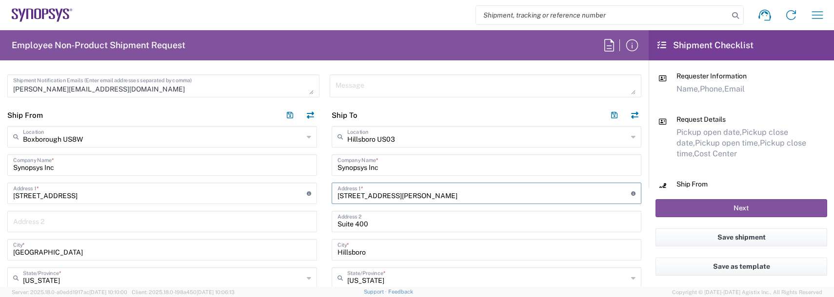
drag, startPoint x: 450, startPoint y: 194, endPoint x: 317, endPoint y: 185, distance: 133.4
type input "[STREET_ADDRESS][PERSON_NAME]"
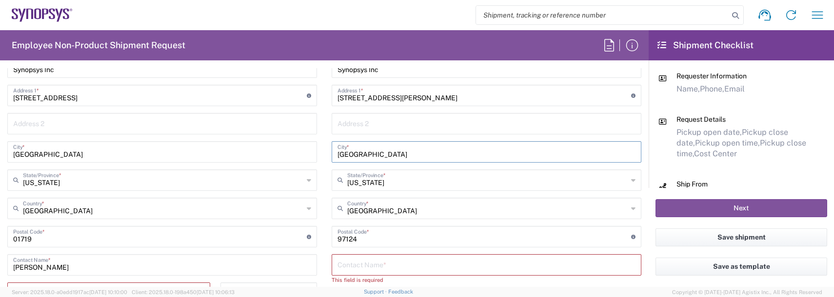
scroll to position [492, 0]
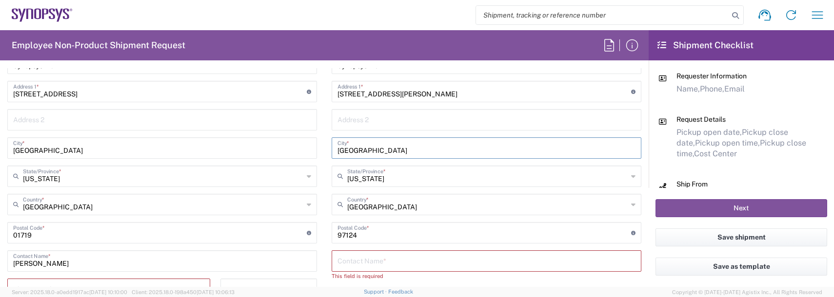
type input "[GEOGRAPHIC_DATA]"
drag, startPoint x: 363, startPoint y: 235, endPoint x: 288, endPoint y: 219, distance: 76.2
click at [297, 226] on div "Ship From [GEOGRAPHIC_DATA] [GEOGRAPHIC_DATA] Location [GEOGRAPHIC_DATA] [GEOGR…" at bounding box center [324, 210] width 648 height 416
type input "97229"
click at [368, 257] on input "text" at bounding box center [486, 260] width 298 height 17
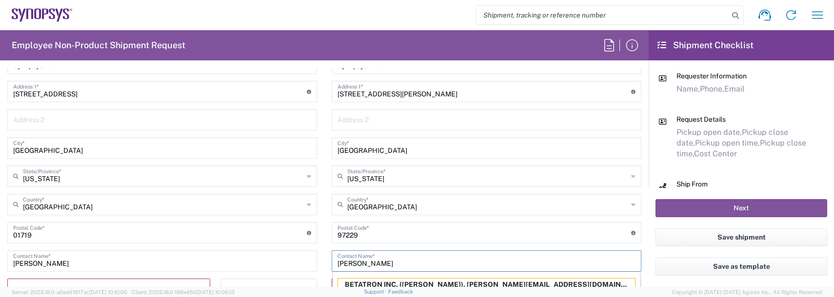
scroll to position [507, 0]
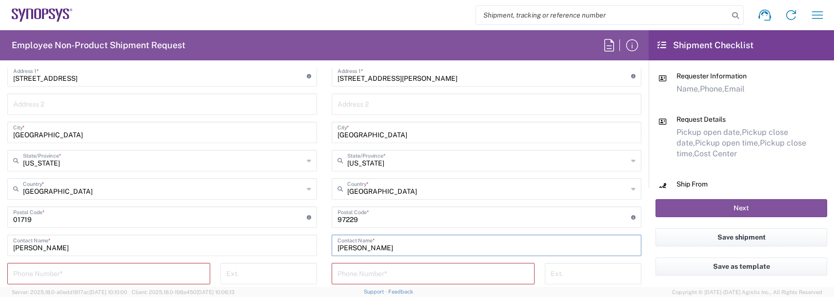
type input "[PERSON_NAME]"
click at [120, 272] on input "tel" at bounding box center [108, 273] width 191 height 17
type input "9788371149"
click at [364, 272] on input "tel" at bounding box center [432, 273] width 191 height 17
click at [364, 272] on input "978" at bounding box center [432, 273] width 191 height 17
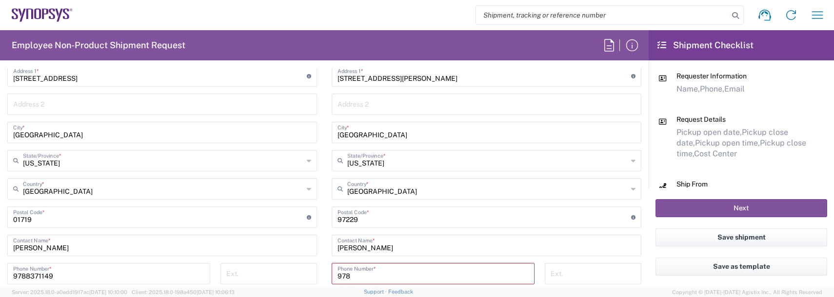
click at [364, 272] on input "978" at bounding box center [432, 273] width 191 height 17
type input "9788371149"
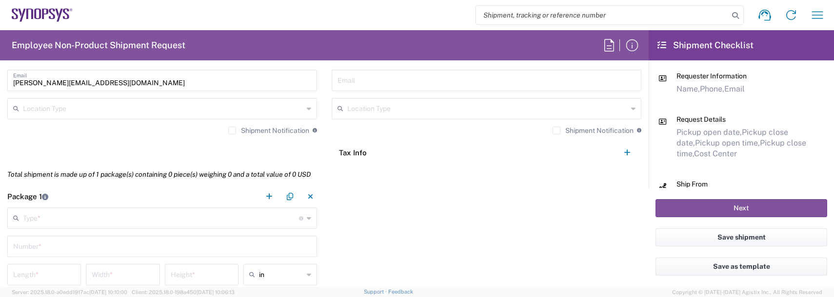
scroll to position [751, 0]
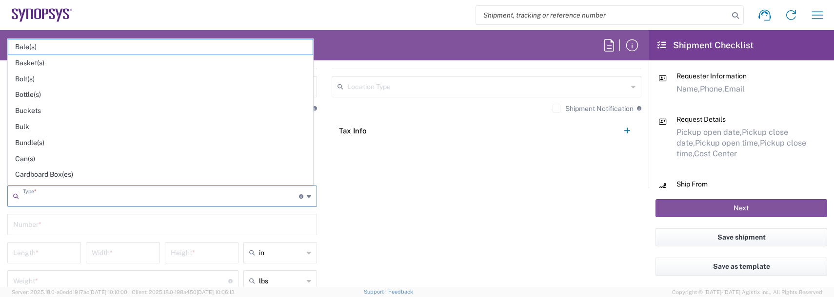
click at [57, 196] on input "text" at bounding box center [161, 195] width 276 height 17
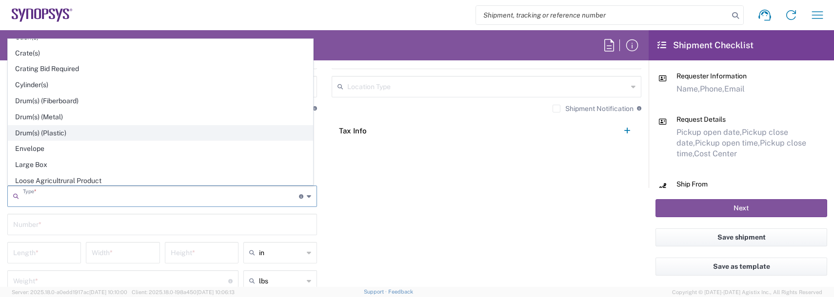
scroll to position [195, 0]
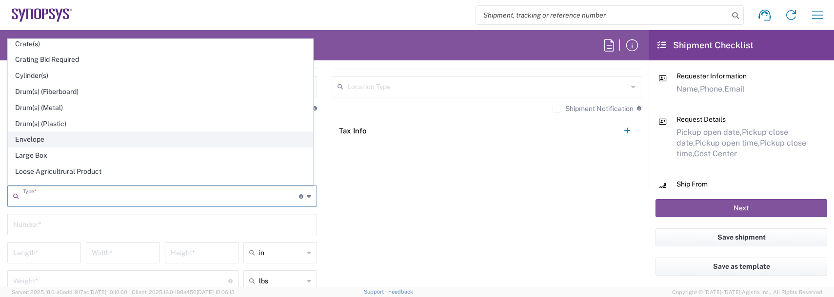
click at [22, 141] on span "Envelope" at bounding box center [160, 139] width 304 height 15
type input "Envelope"
type input "1"
type input "9.5"
type input "12.5"
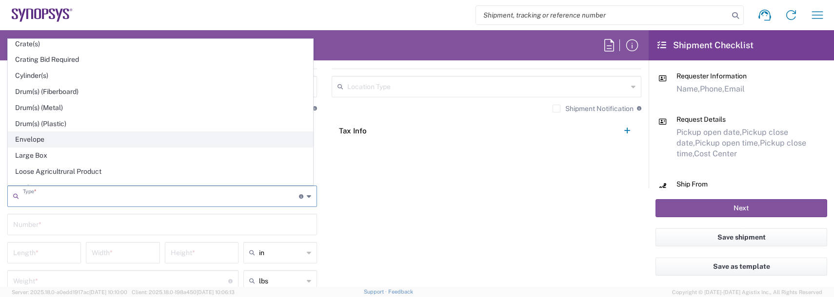
type input "0.25"
type input "1"
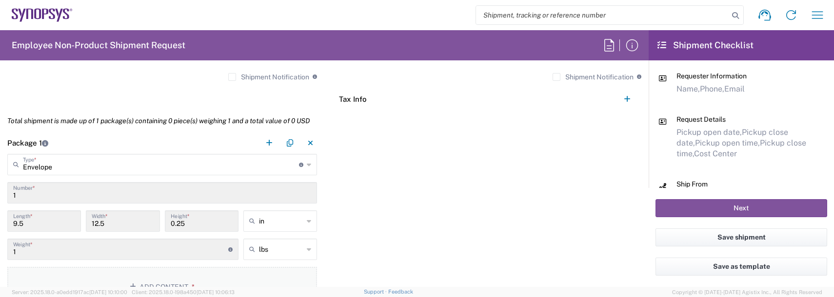
scroll to position [849, 0]
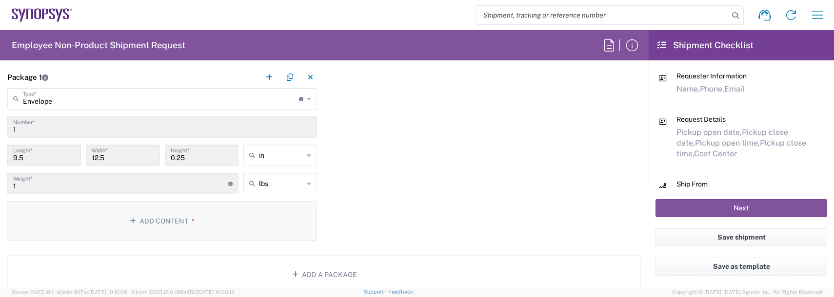
click at [152, 227] on button "Add Content *" at bounding box center [162, 221] width 310 height 40
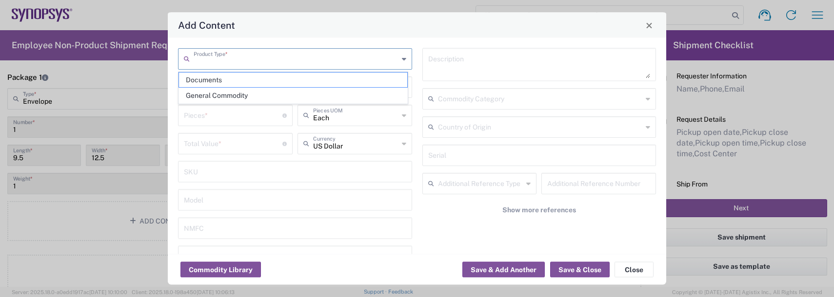
click at [209, 59] on input "text" at bounding box center [296, 58] width 205 height 17
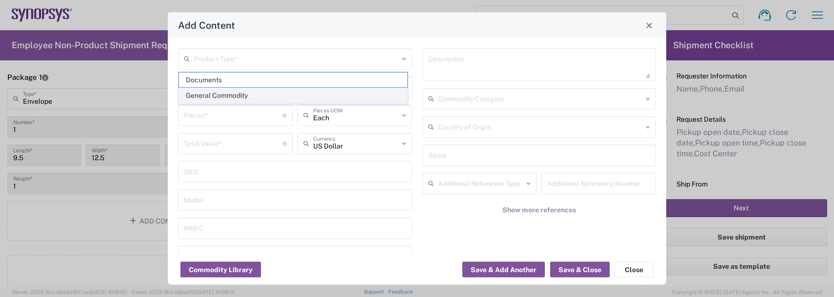
click at [215, 95] on span "General Commodity" at bounding box center [293, 95] width 228 height 15
type input "General Commodity"
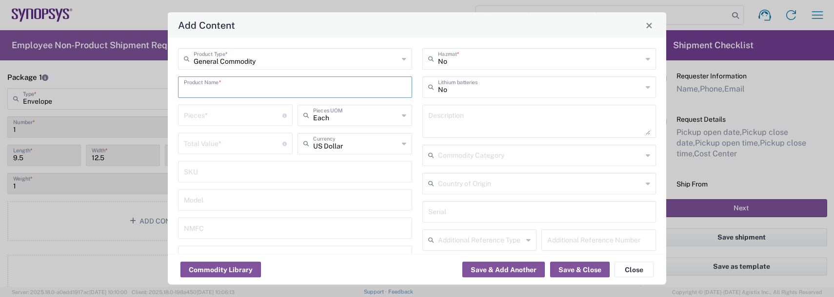
click at [214, 90] on input "text" at bounding box center [295, 86] width 222 height 17
click at [221, 127] on div "Badge/Smart Card" at bounding box center [295, 126] width 232 height 17
type input "Badge/Smart Card"
type input "10.15"
type textarea "Badge/Smart Card"
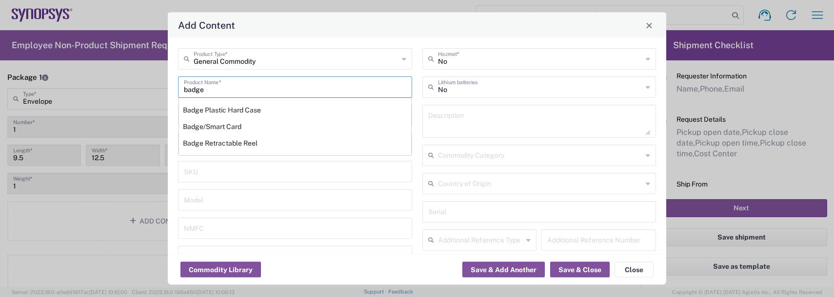
type input "[GEOGRAPHIC_DATA]"
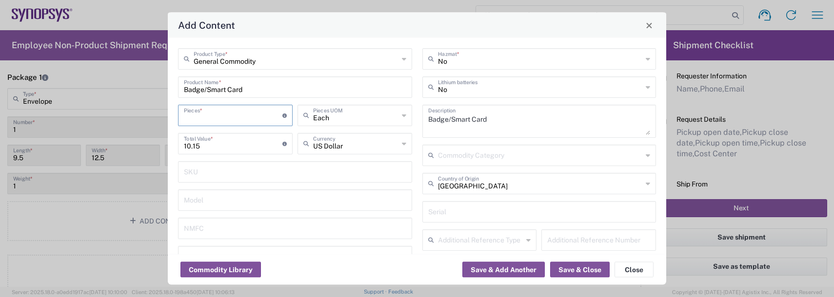
click at [200, 114] on input "number" at bounding box center [233, 114] width 98 height 17
type input "1"
click at [501, 269] on button "Save & Add Another" at bounding box center [503, 270] width 82 height 16
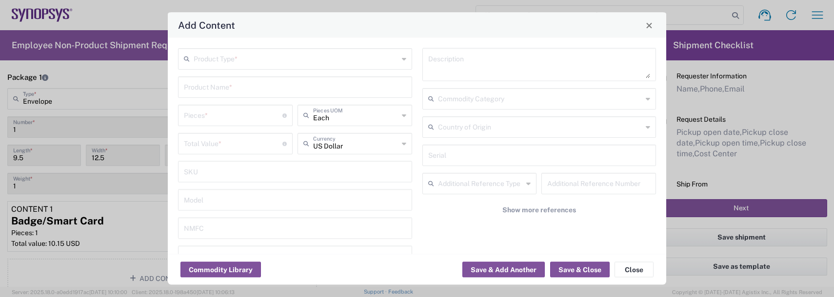
click at [218, 57] on input "text" at bounding box center [296, 58] width 205 height 17
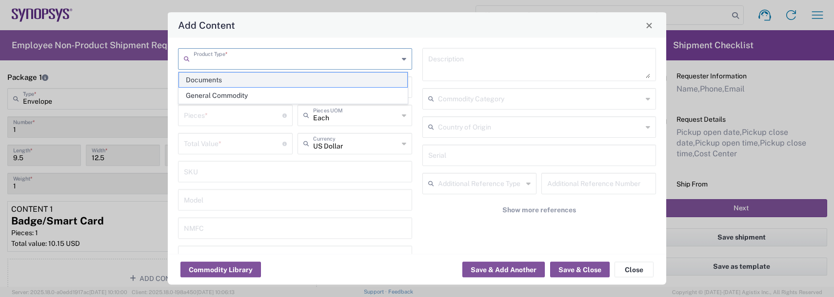
click at [210, 87] on span "Documents" at bounding box center [293, 80] width 228 height 15
type input "Documents"
type input "1"
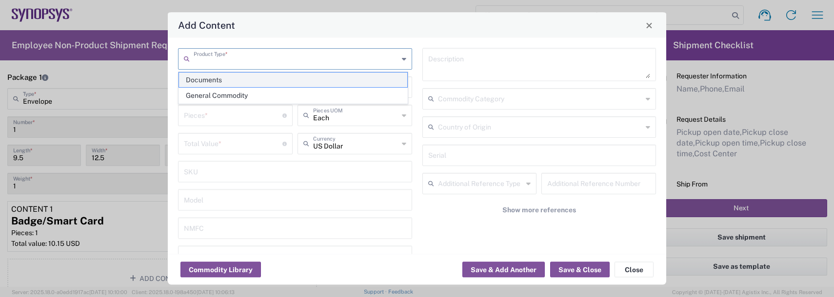
type textarea "Documents"
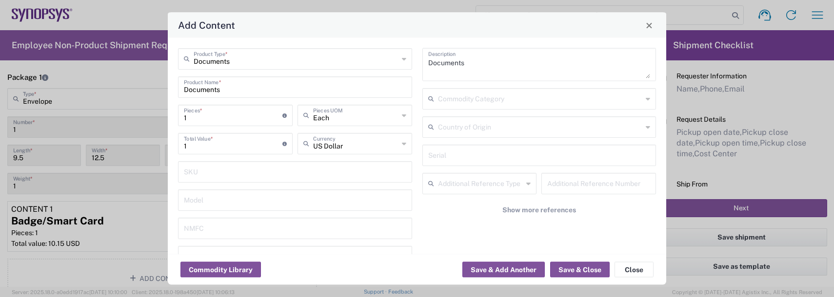
click at [215, 59] on input "Documents" at bounding box center [296, 58] width 205 height 17
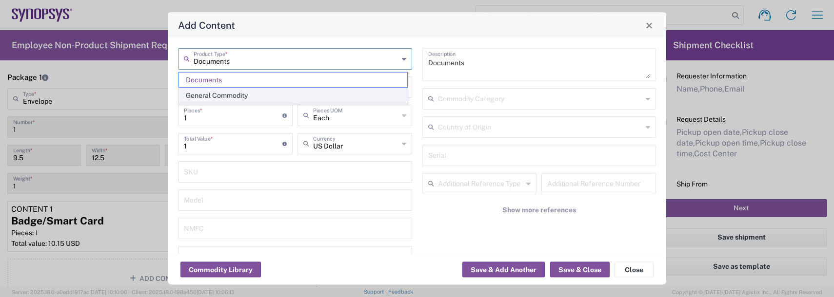
click at [207, 94] on span "General Commodity" at bounding box center [293, 95] width 228 height 15
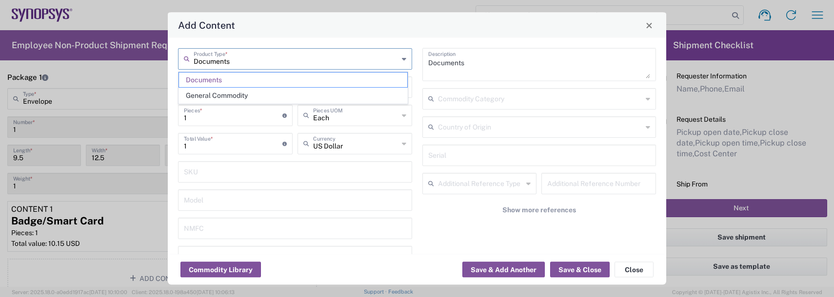
type input "General Commodity"
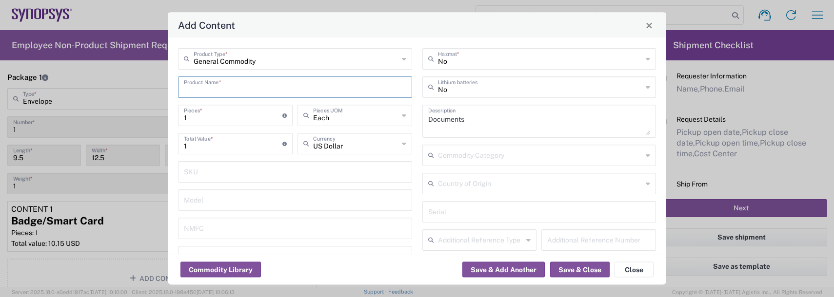
click at [204, 82] on input "text" at bounding box center [295, 86] width 222 height 17
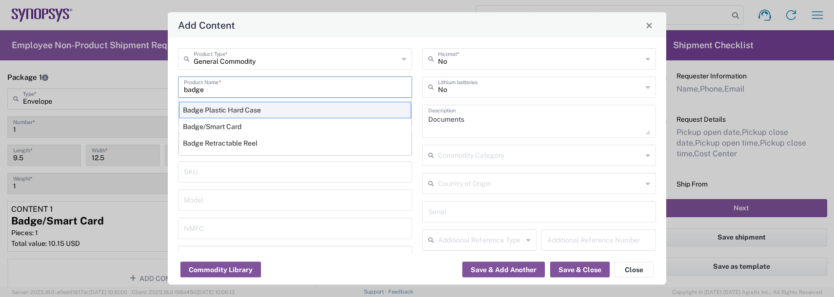
click at [195, 114] on div "Badge Plastic Hard Case" at bounding box center [295, 110] width 232 height 17
type input "Badge Plastic Hard Case"
type input "1.25"
type textarea "Badge Plastic Hard Case"
type input "[GEOGRAPHIC_DATA]"
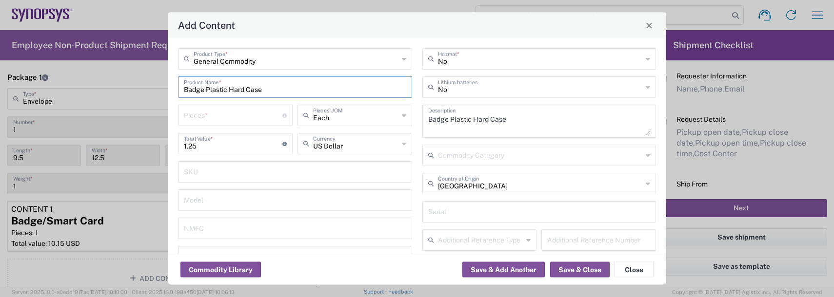
click at [196, 116] on input "number" at bounding box center [233, 114] width 98 height 17
type input "1"
click at [503, 266] on button "Save & Add Another" at bounding box center [503, 270] width 82 height 16
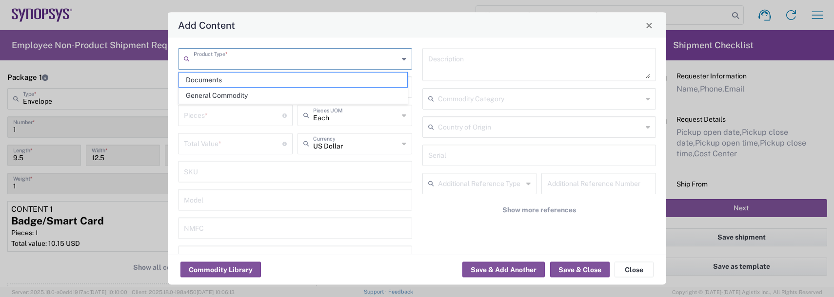
click at [241, 66] on input "text" at bounding box center [296, 58] width 205 height 17
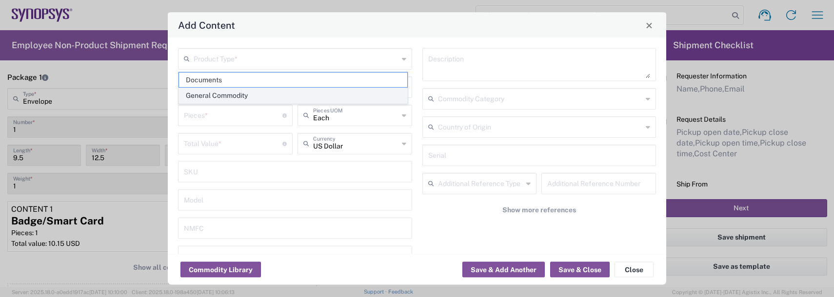
click at [215, 94] on span "General Commodity" at bounding box center [293, 95] width 228 height 15
type input "General Commodity"
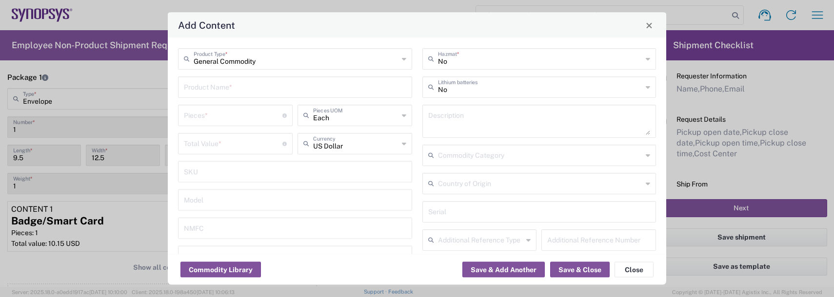
click at [211, 90] on input "text" at bounding box center [295, 86] width 222 height 17
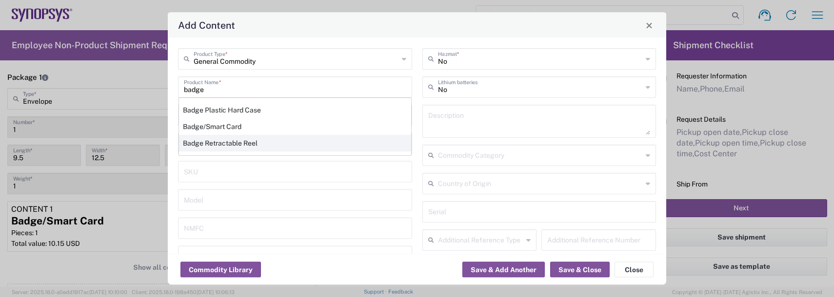
click at [212, 141] on div "Badge Retractable Reel" at bounding box center [295, 143] width 232 height 17
type input "Badge Retractable Reel"
type input "1.85"
type textarea "Badge Retractable Reel"
type input "[GEOGRAPHIC_DATA]"
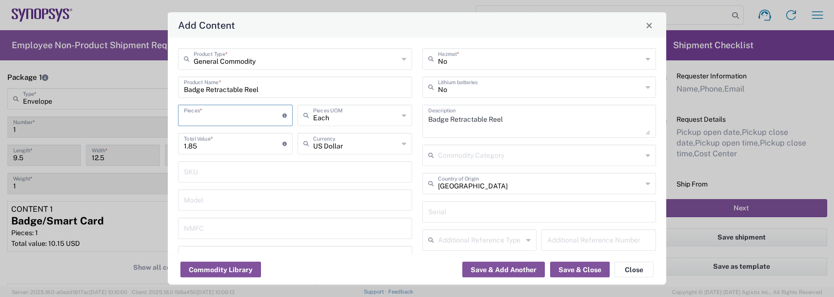
click at [210, 112] on input "number" at bounding box center [233, 114] width 98 height 17
type input "1"
click at [518, 272] on button "Save & Add Another" at bounding box center [503, 270] width 82 height 16
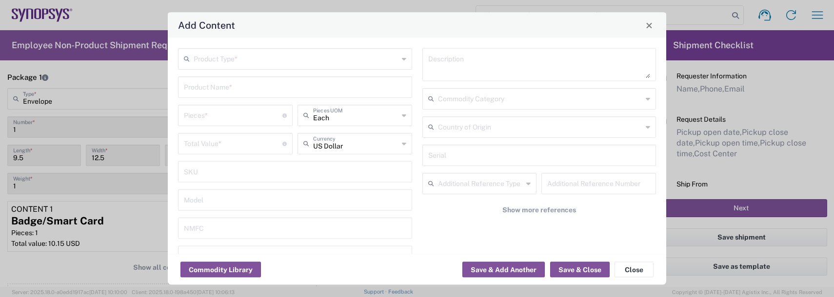
click at [251, 68] on div "Product Type *" at bounding box center [295, 58] width 234 height 21
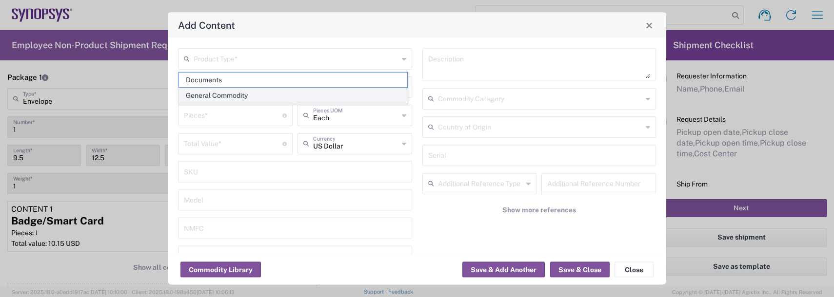
click at [214, 97] on span "General Commodity" at bounding box center [293, 95] width 228 height 15
type input "General Commodity"
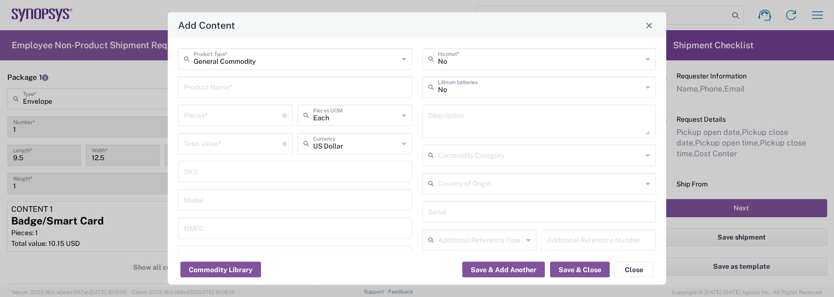
click at [213, 93] on input "text" at bounding box center [295, 86] width 222 height 17
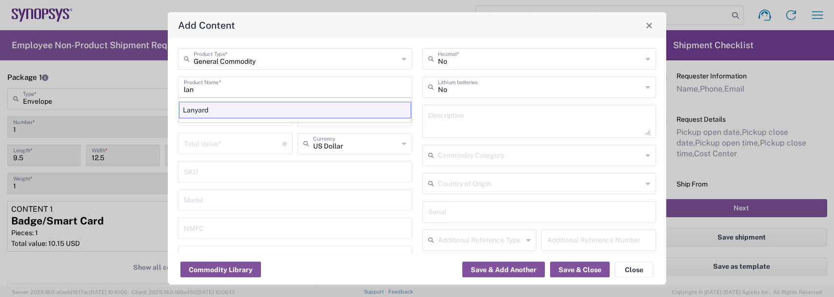
click at [201, 111] on div "Lanyard" at bounding box center [295, 110] width 232 height 17
type input "Lanyard"
type input "1.7"
type textarea "Lanyard for ID Badge"
type input "[GEOGRAPHIC_DATA]"
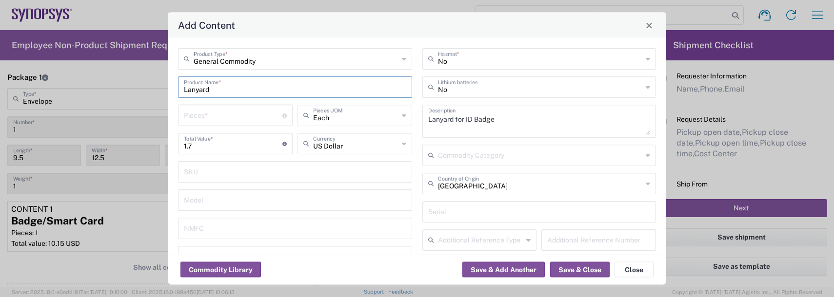
click at [201, 111] on input "number" at bounding box center [233, 114] width 98 height 17
type input "1"
click at [587, 270] on button "Save & Close" at bounding box center [579, 270] width 59 height 16
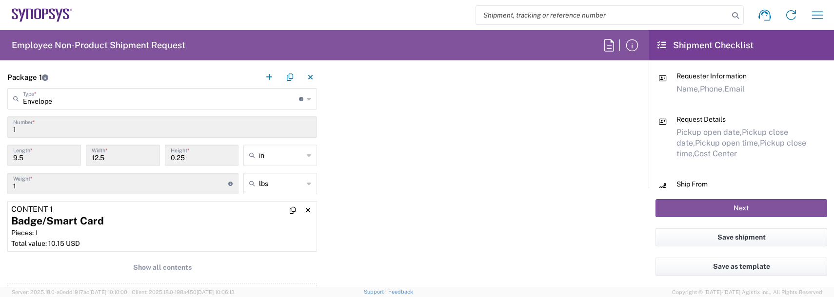
scroll to position [897, 0]
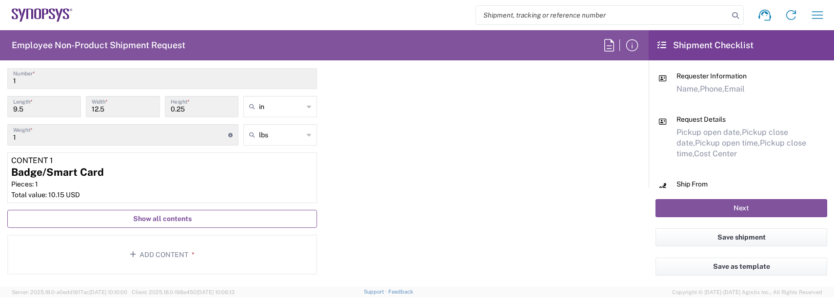
click at [156, 222] on span "Show all contents" at bounding box center [162, 218] width 58 height 9
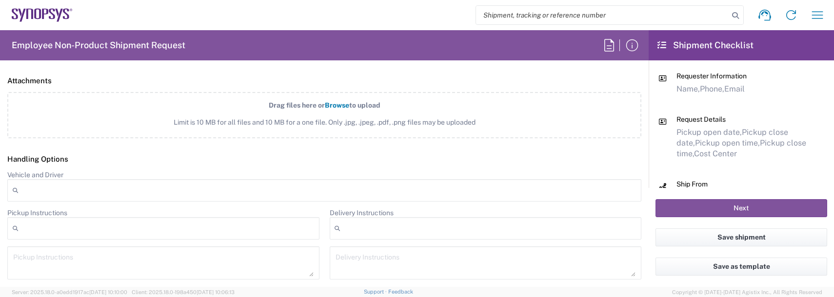
scroll to position [1469, 0]
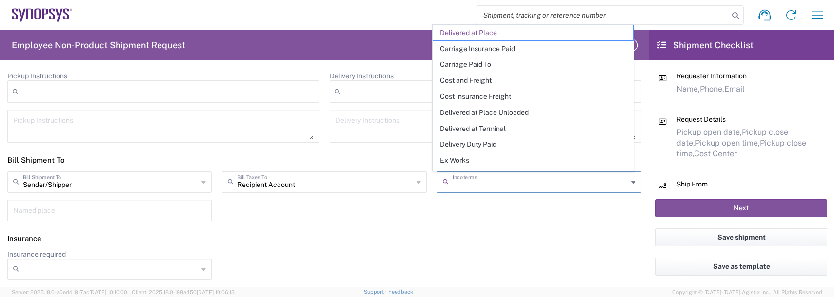
click at [489, 182] on input "text" at bounding box center [539, 181] width 175 height 17
click at [470, 142] on span "Delivery Duty Paid" at bounding box center [533, 144] width 200 height 15
type input "Sender/Shipper"
type input "Delivery Duty Paid"
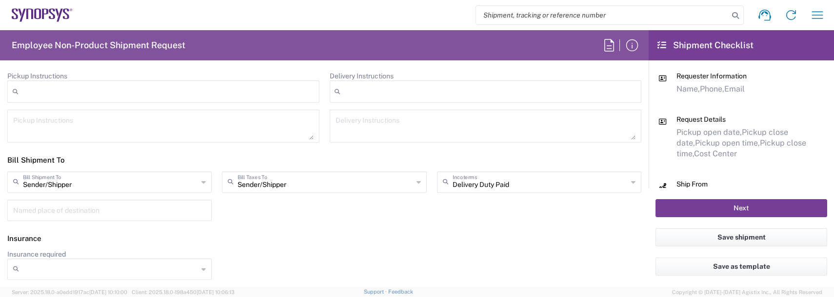
click at [690, 201] on button "Next" at bounding box center [741, 208] width 172 height 18
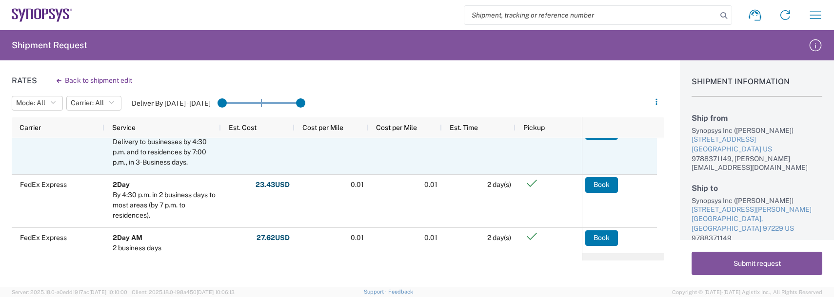
scroll to position [24, 0]
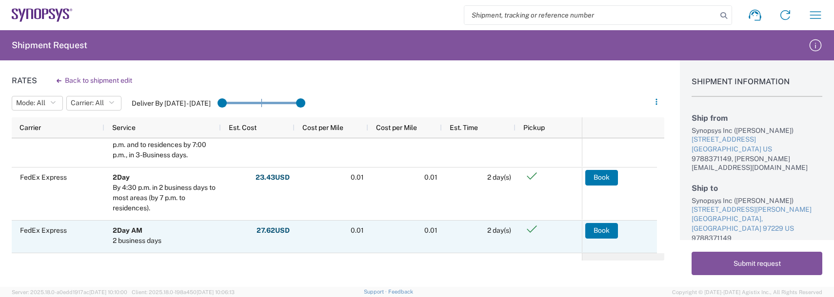
click at [622, 236] on agx-ag-table-action-cell "Book" at bounding box center [619, 236] width 75 height 31
click at [611, 235] on button "Book" at bounding box center [601, 231] width 33 height 16
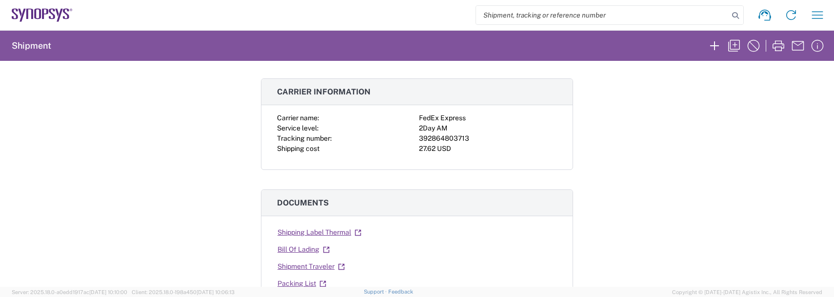
scroll to position [49, 0]
click at [305, 231] on link "Shipping Label Thermal" at bounding box center [319, 232] width 85 height 17
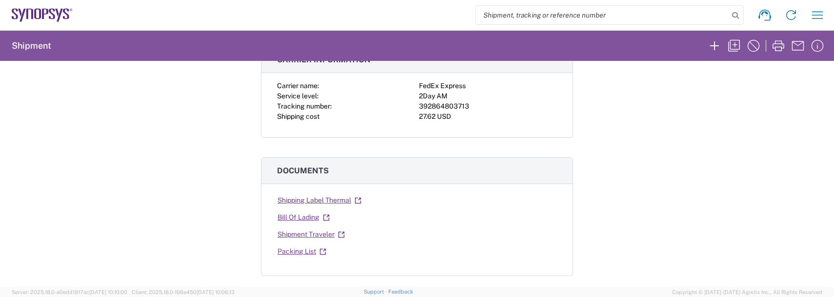
scroll to position [97, 0]
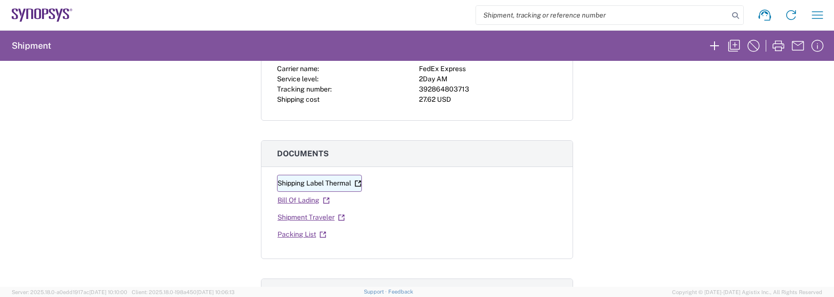
click at [340, 183] on link "Shipping Label Thermal" at bounding box center [319, 183] width 85 height 17
